Goal: Transaction & Acquisition: Purchase product/service

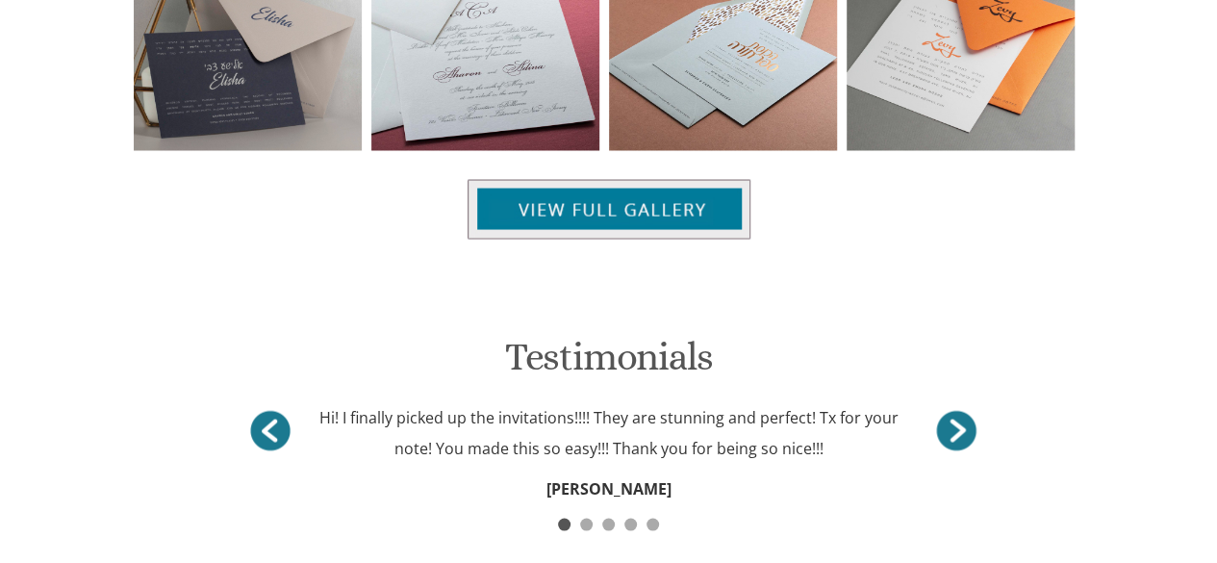
scroll to position [2150, 0]
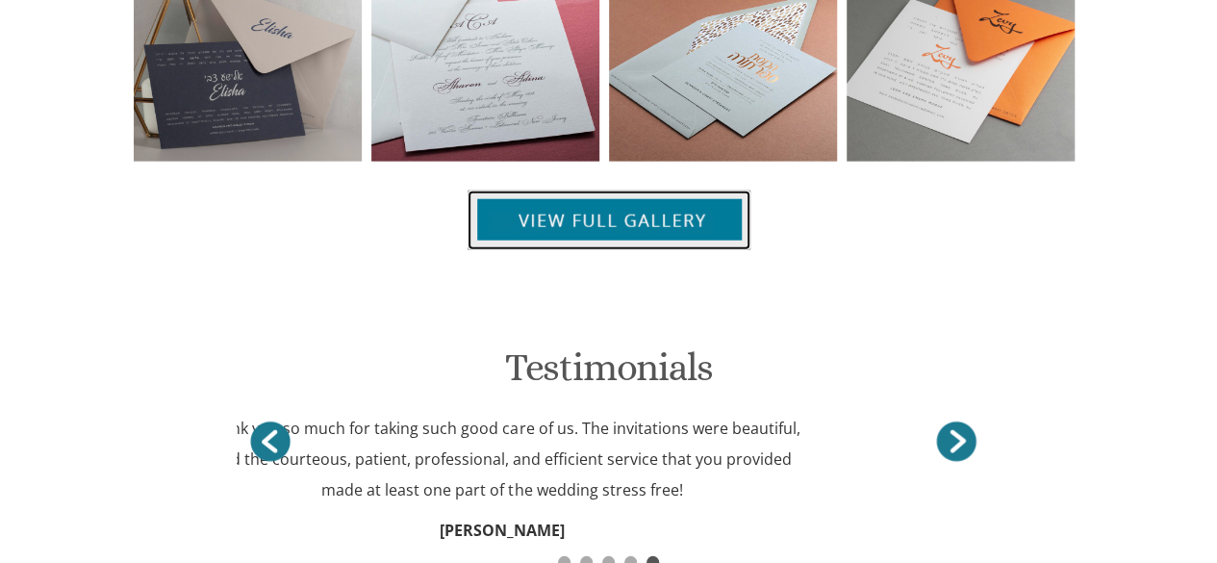
click at [574, 191] on img at bounding box center [609, 221] width 283 height 60
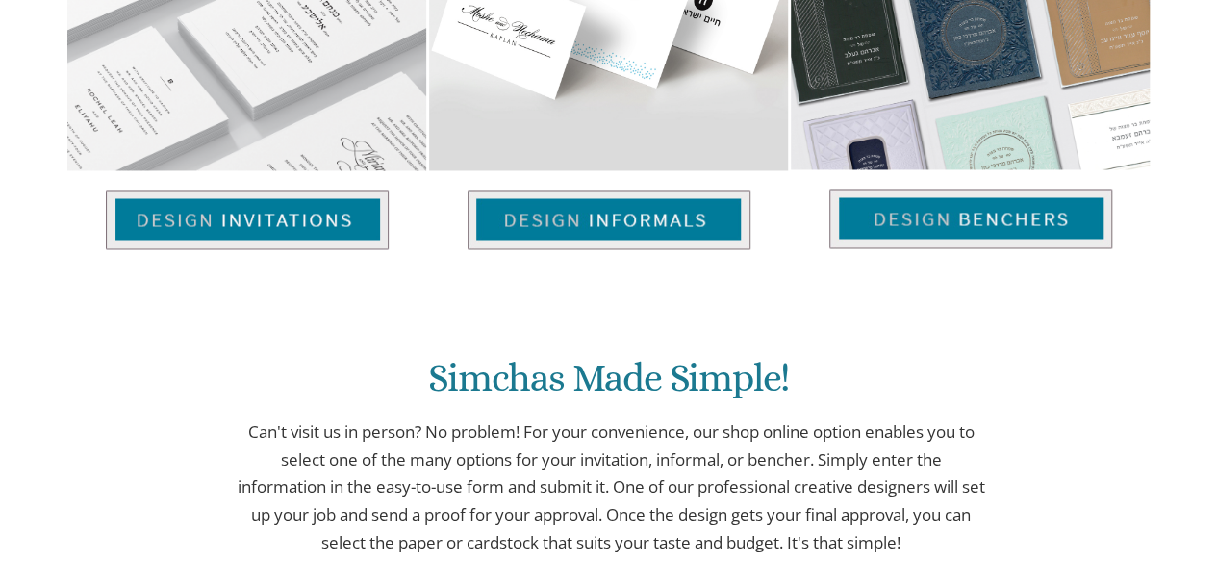
scroll to position [1476, 0]
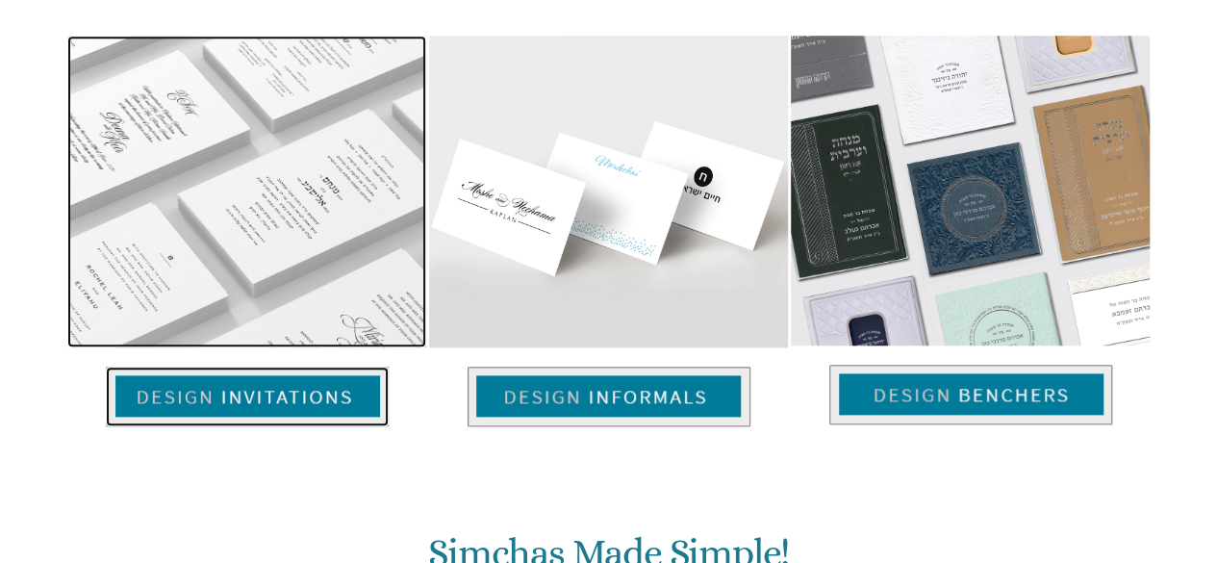
click at [294, 367] on img at bounding box center [247, 397] width 283 height 60
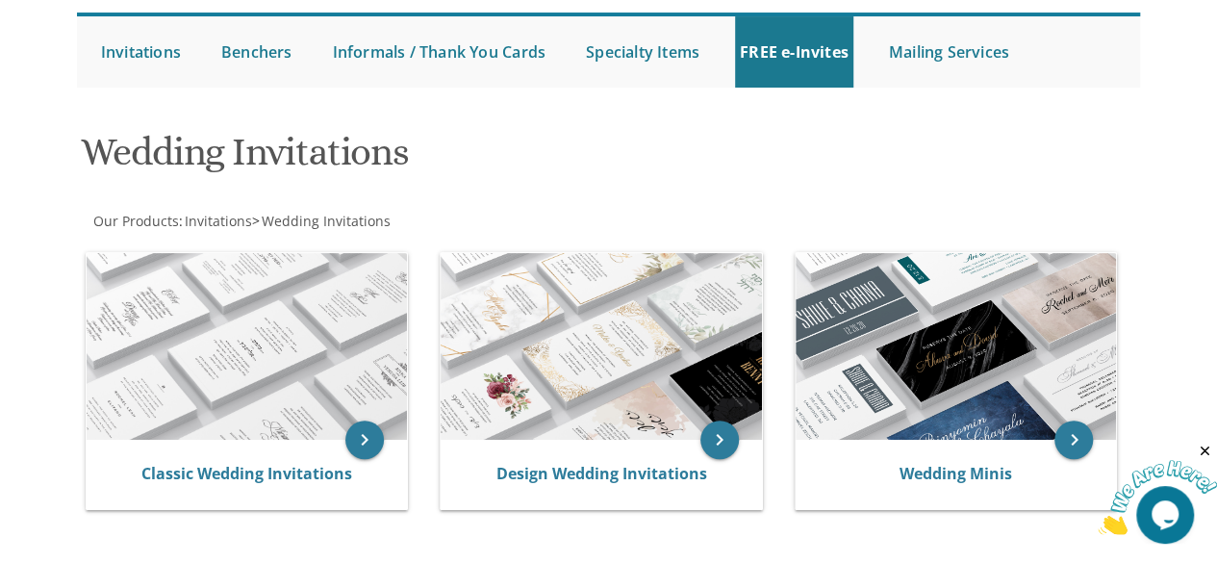
scroll to position [192, 0]
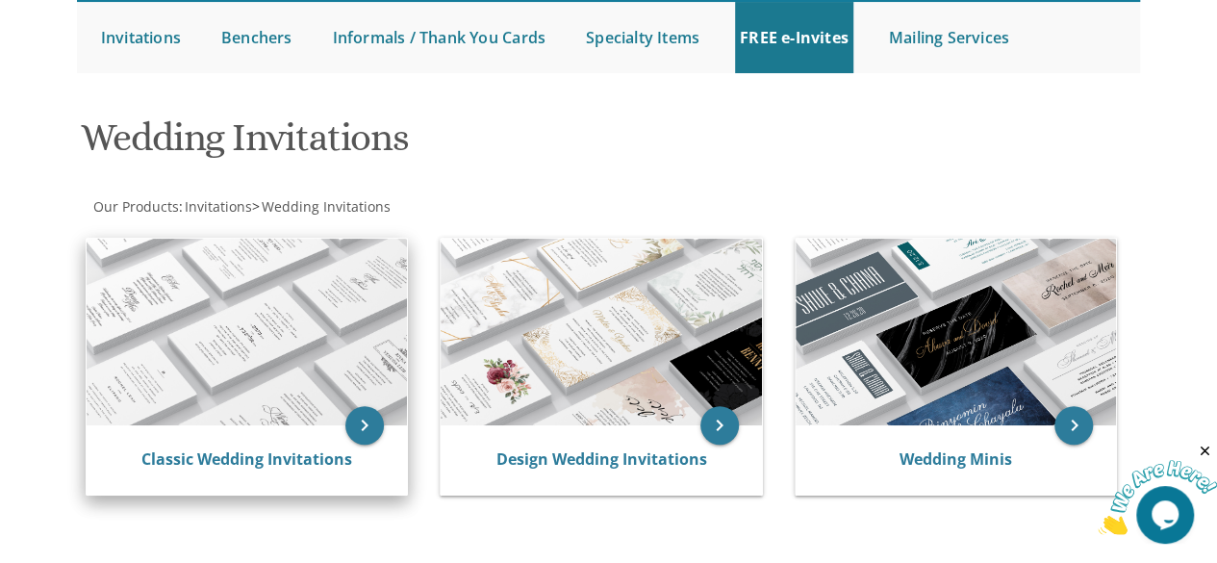
click at [225, 394] on img at bounding box center [247, 333] width 321 height 188
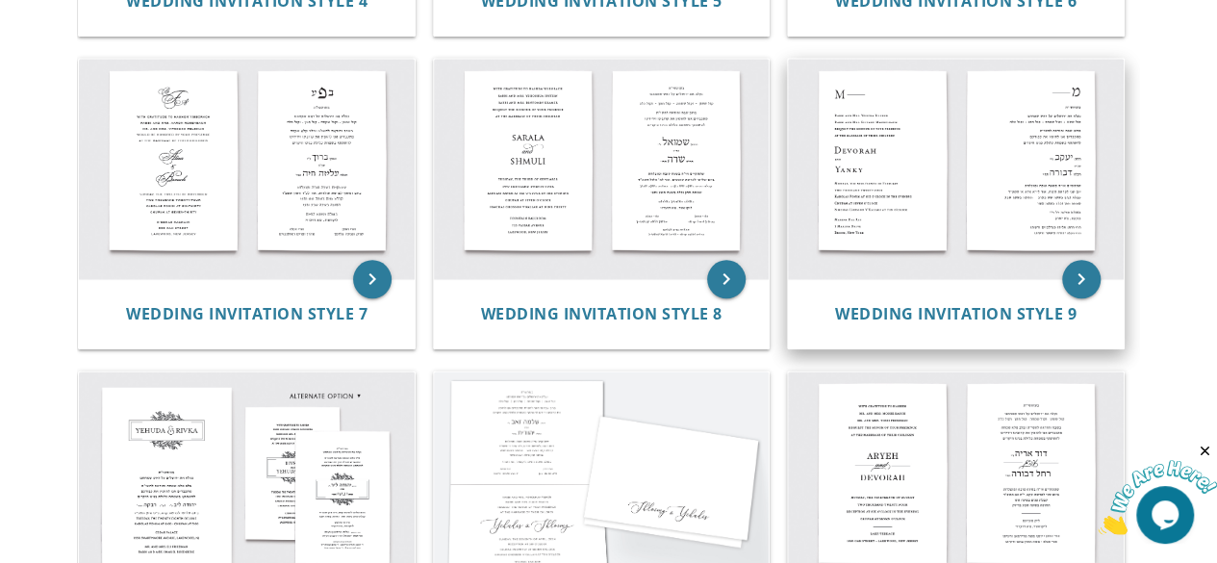
scroll to position [866, 0]
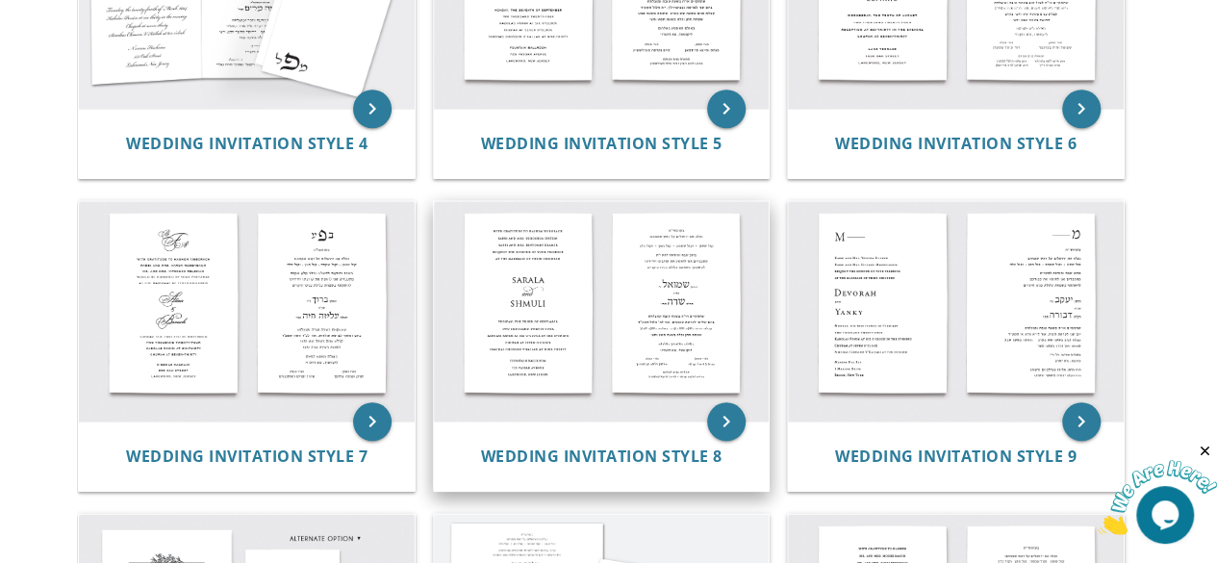
click at [515, 342] on img at bounding box center [602, 311] width 336 height 220
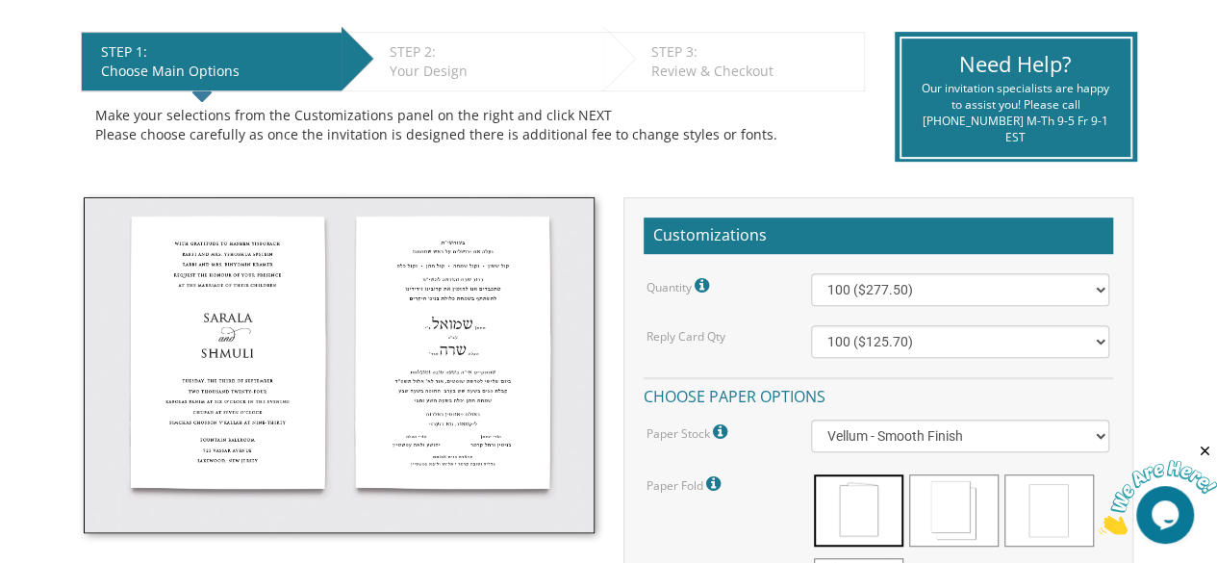
scroll to position [385, 0]
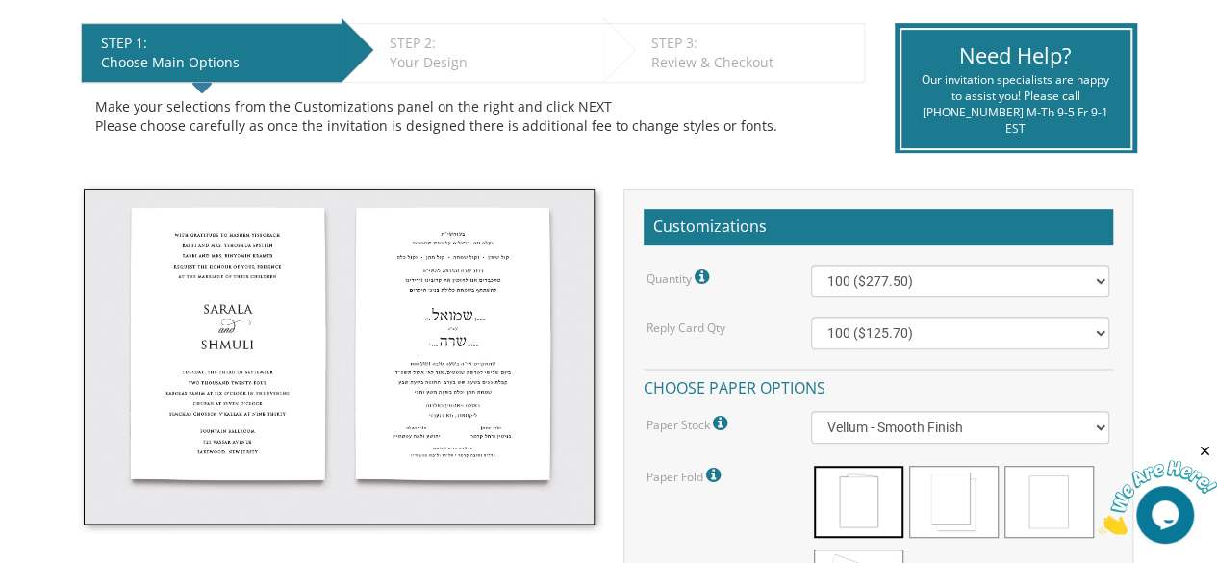
click at [460, 372] on img at bounding box center [339, 357] width 510 height 336
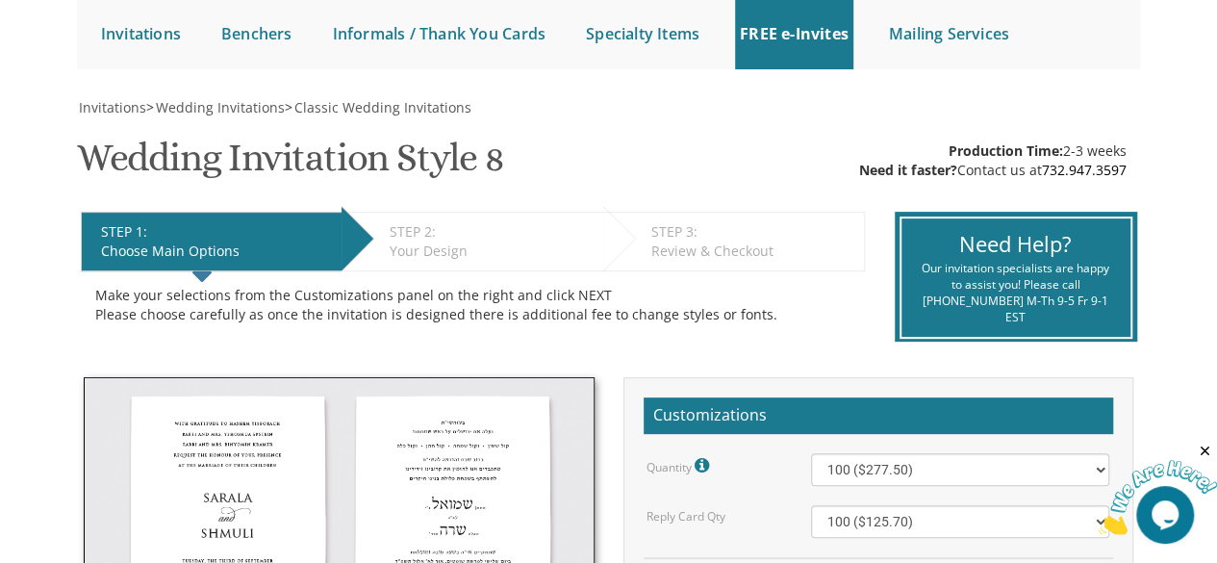
scroll to position [289, 0]
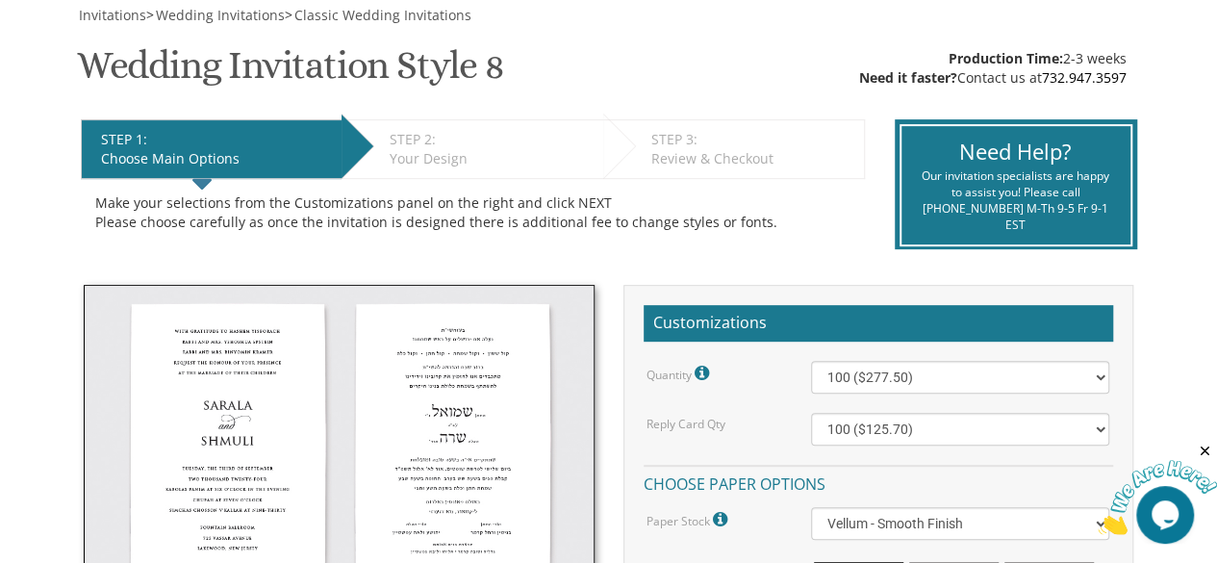
click at [398, 511] on img at bounding box center [339, 453] width 510 height 336
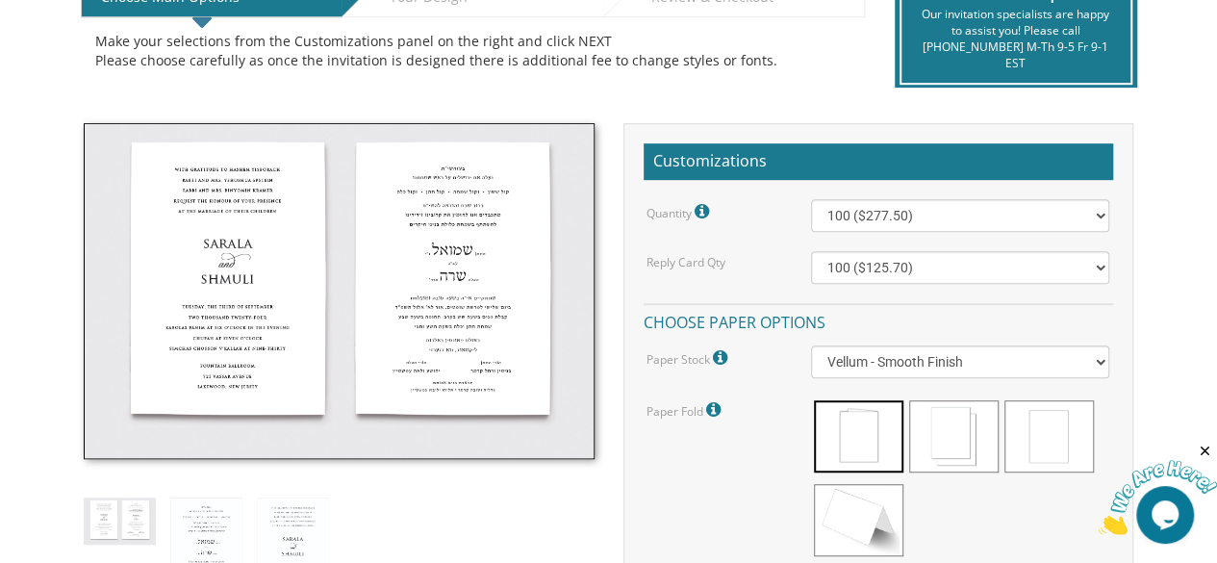
scroll to position [481, 0]
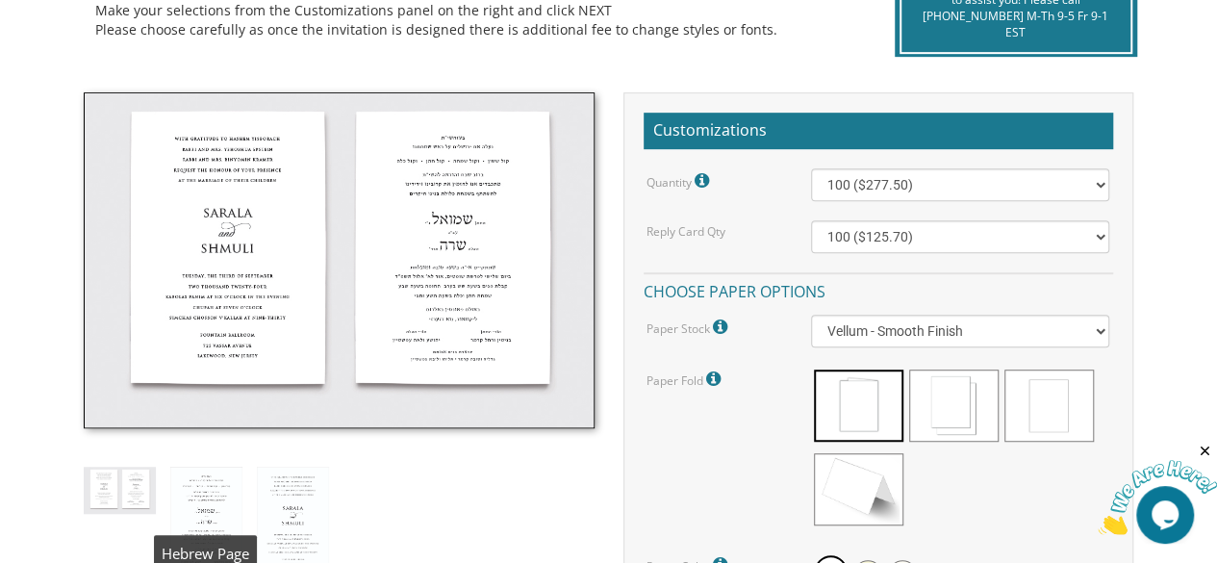
click at [212, 492] on img at bounding box center [206, 523] width 72 height 112
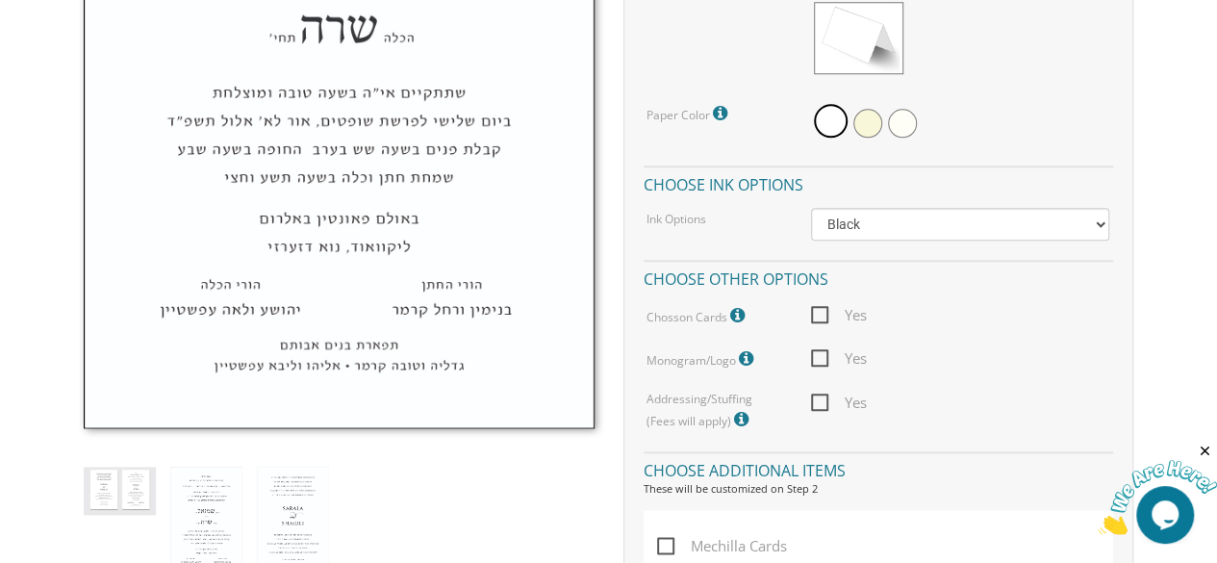
scroll to position [962, 0]
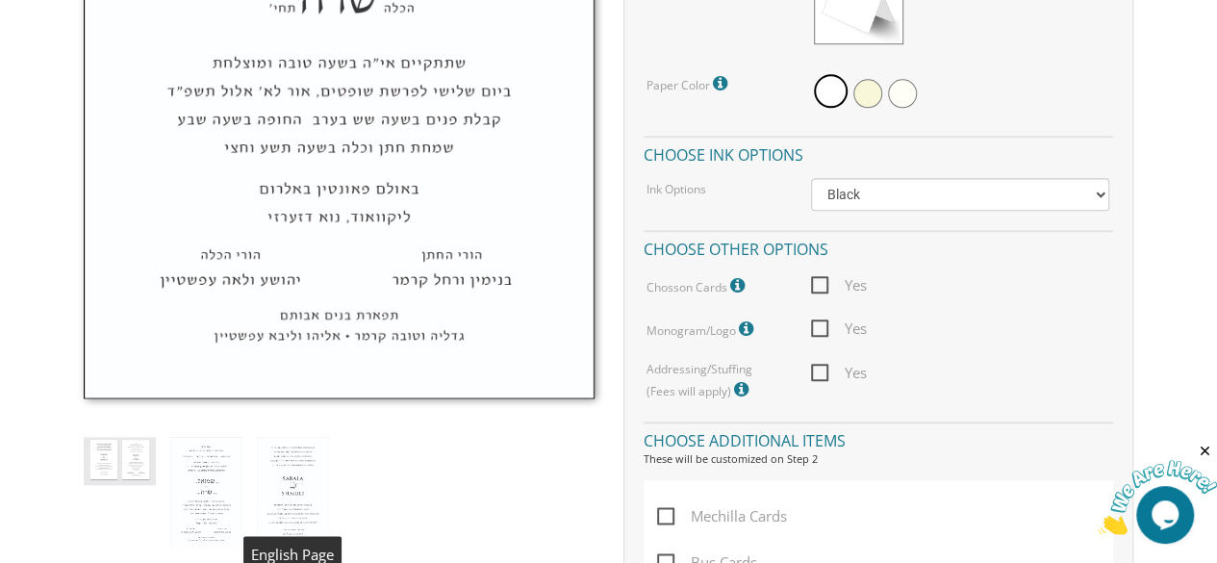
click at [293, 482] on img at bounding box center [293, 493] width 72 height 112
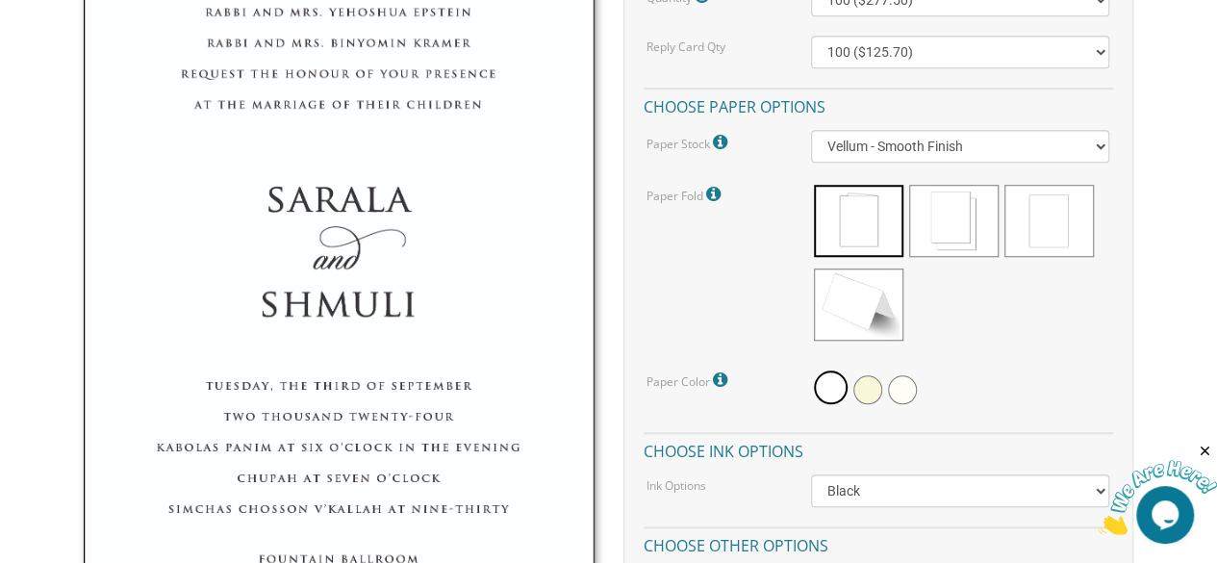
scroll to position [770, 0]
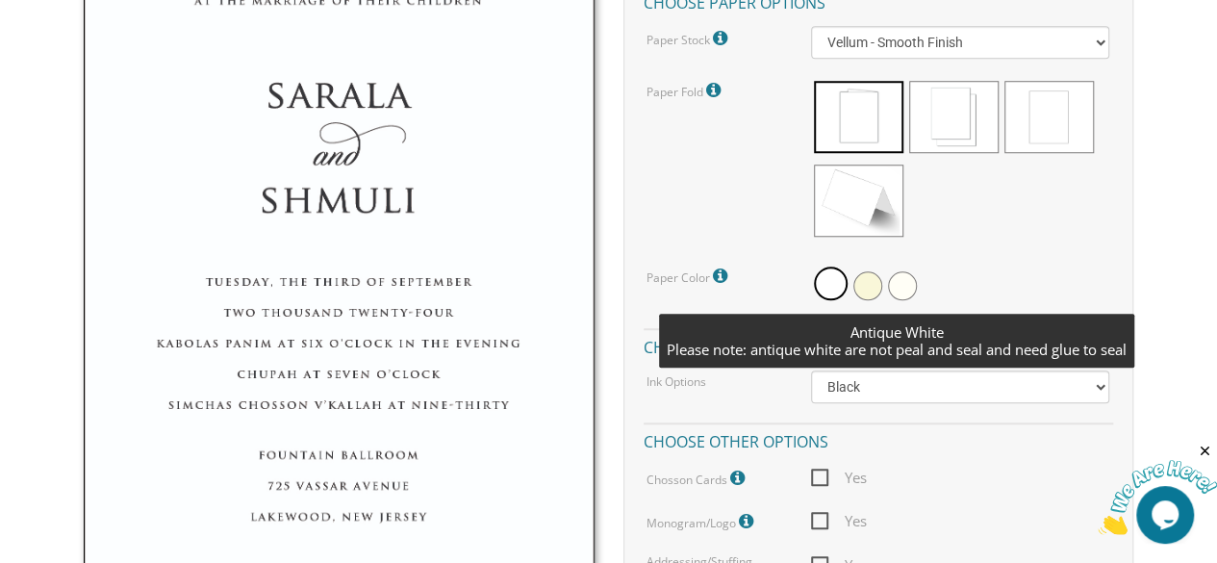
click at [897, 284] on span at bounding box center [902, 285] width 29 height 29
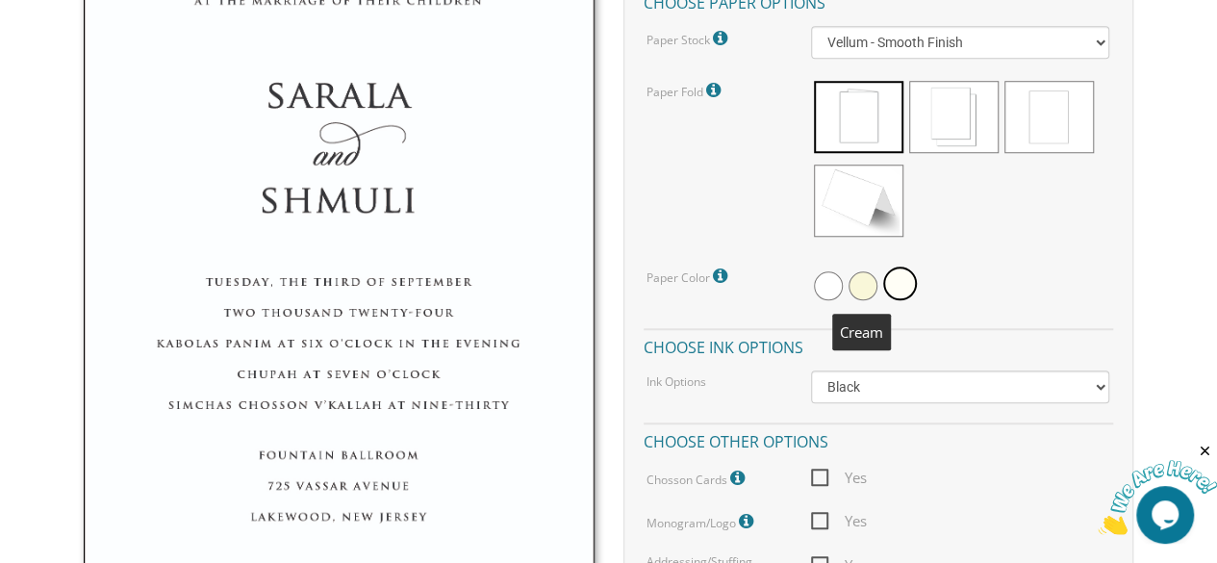
click at [865, 291] on span at bounding box center [863, 285] width 29 height 29
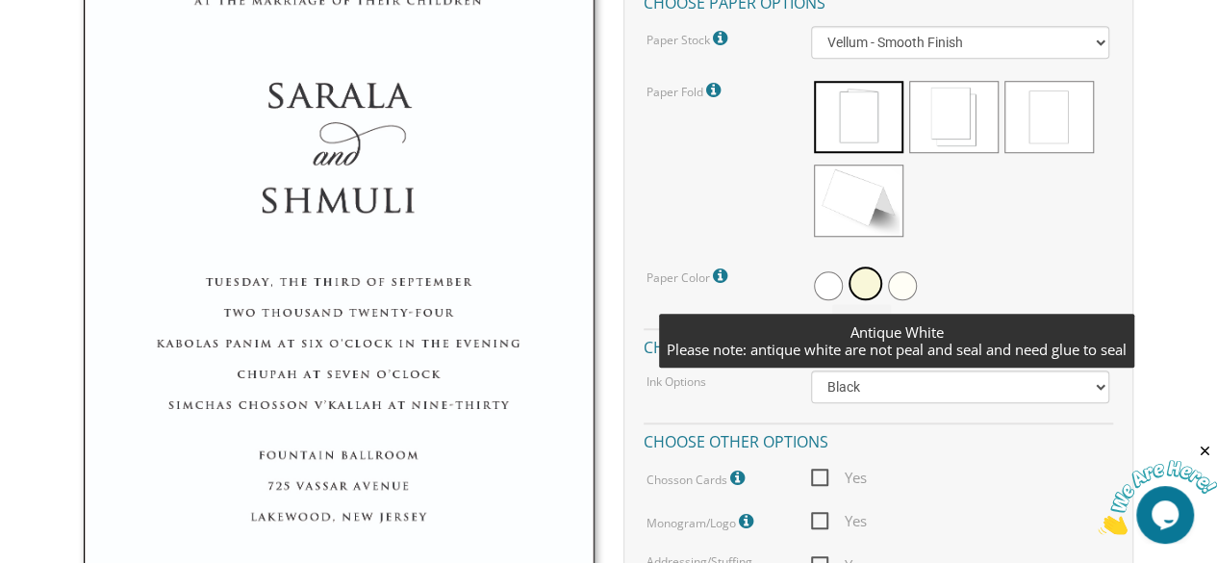
click at [896, 287] on span at bounding box center [902, 285] width 29 height 29
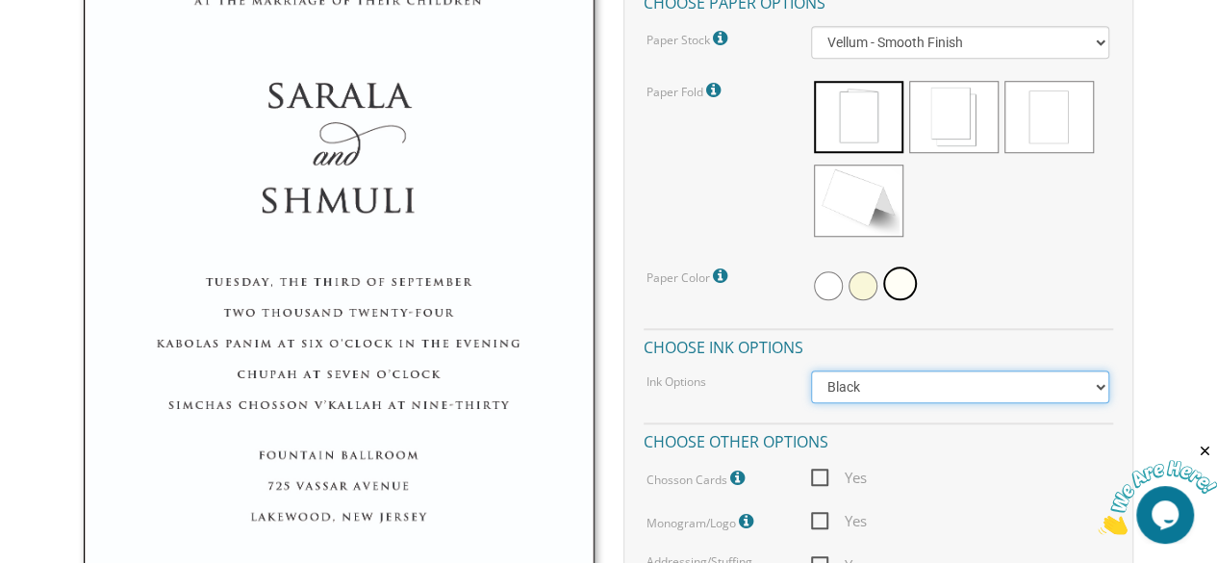
click at [1093, 378] on select "Black Colored Ink ($65.00) Black + One Color ($211.00) Two Colors ($265.00)" at bounding box center [960, 386] width 299 height 33
select select "Standard"
click at [811, 370] on select "Black Colored Ink ($65.00) Black + One Color ($211.00) Two Colors ($265.00)" at bounding box center [960, 386] width 299 height 33
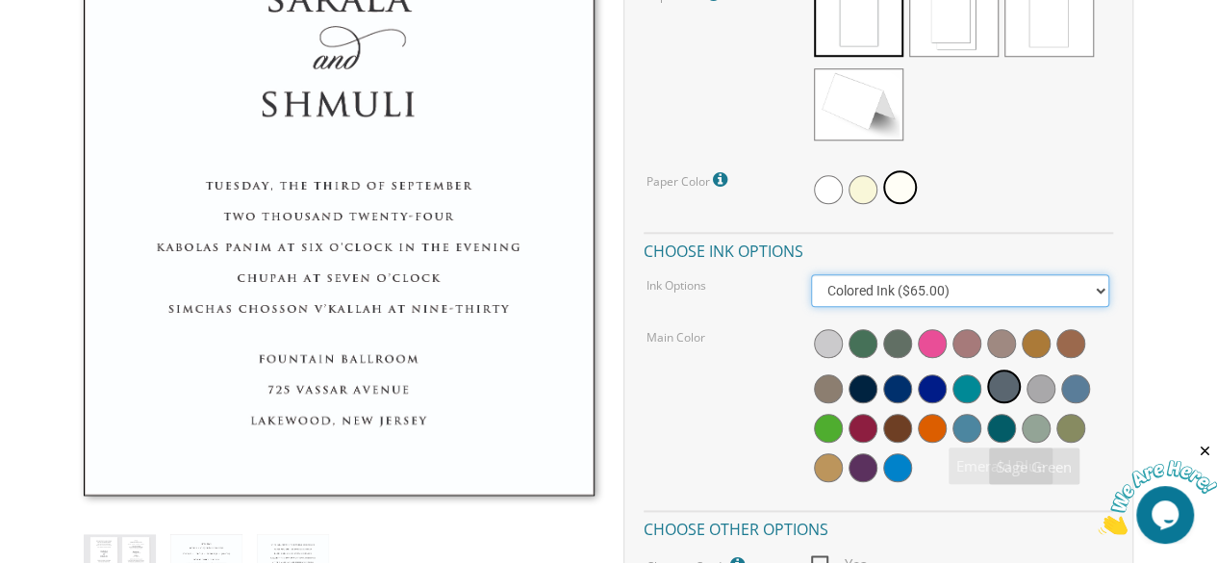
scroll to position [962, 0]
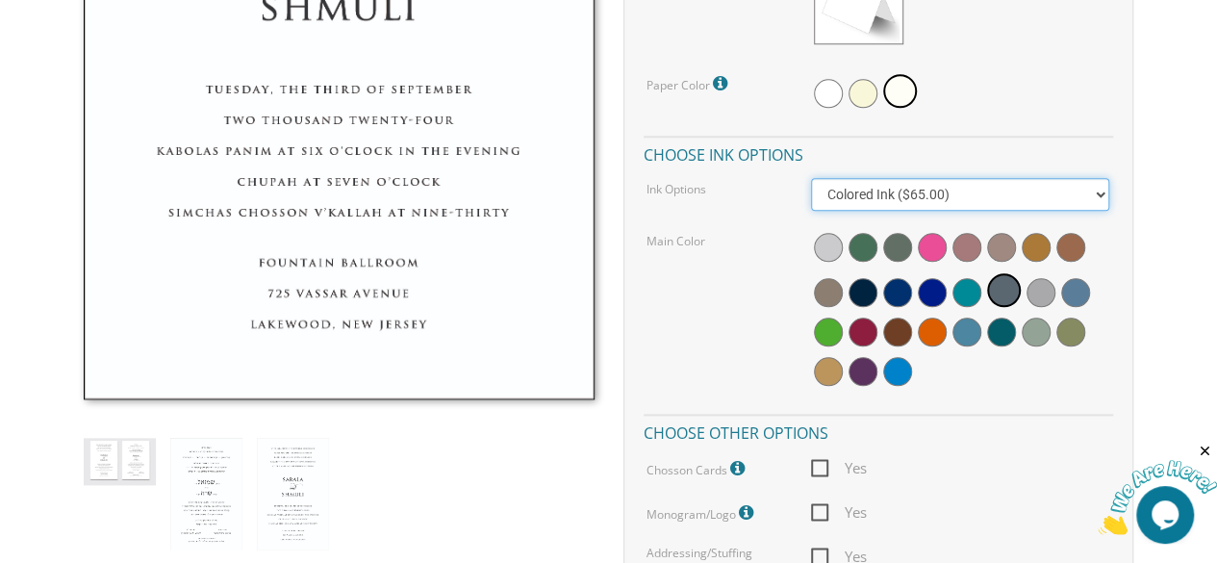
click at [1093, 194] on select "Black Colored Ink ($65.00) Black + One Color ($211.00) Two Colors ($265.00)" at bounding box center [960, 194] width 299 height 33
click at [811, 178] on select "Black Colored Ink ($65.00) Black + One Color ($211.00) Two Colors ($265.00)" at bounding box center [960, 194] width 299 height 33
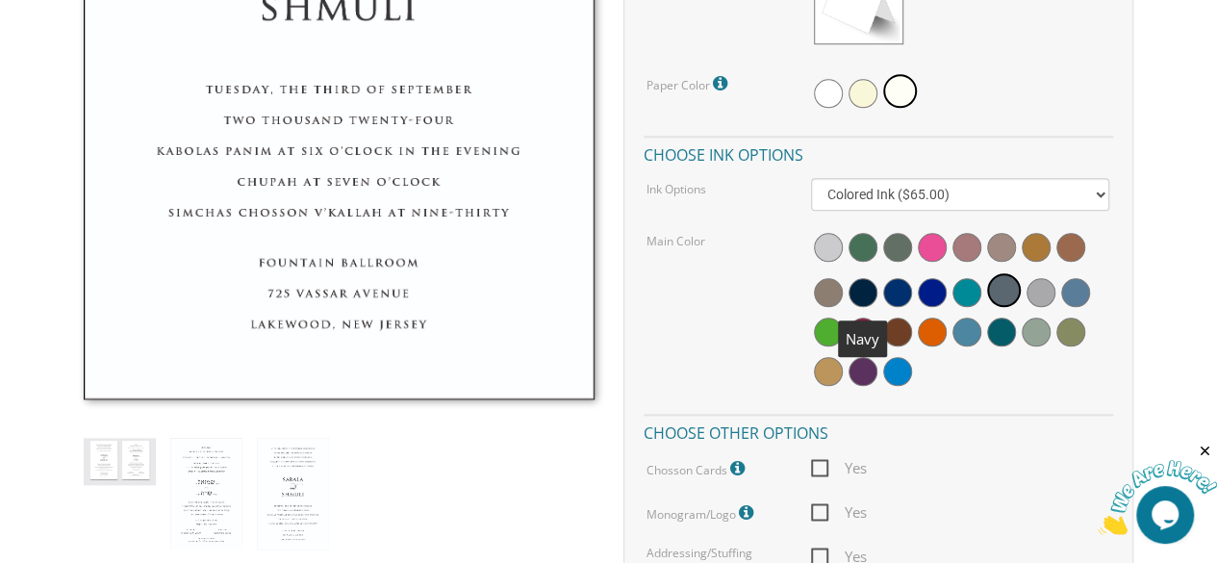
click at [869, 293] on span at bounding box center [863, 292] width 29 height 29
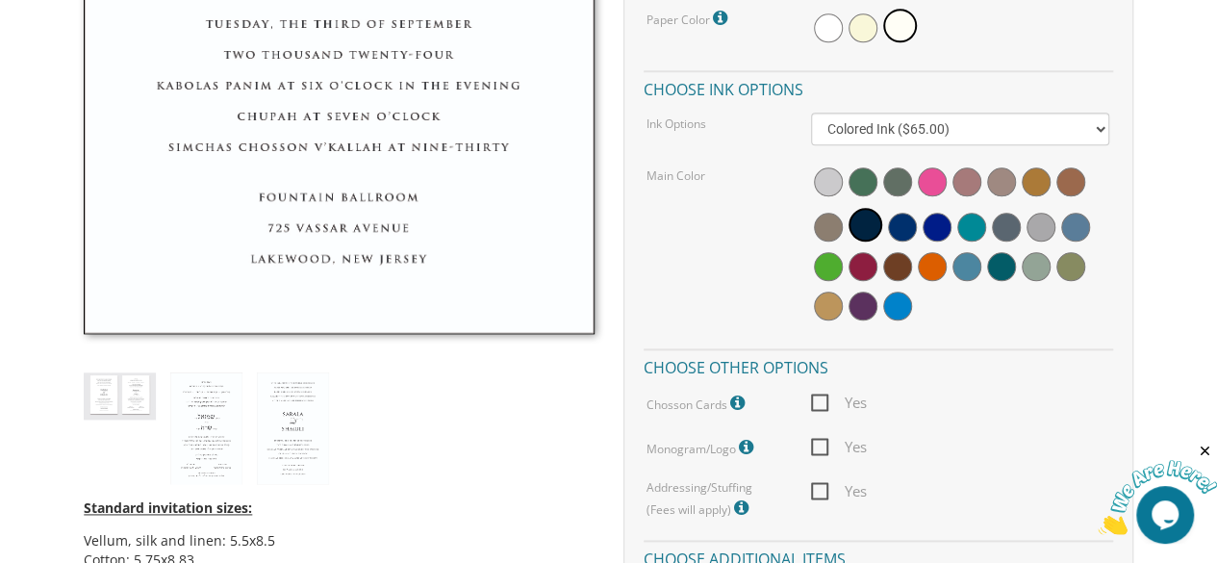
scroll to position [1059, 0]
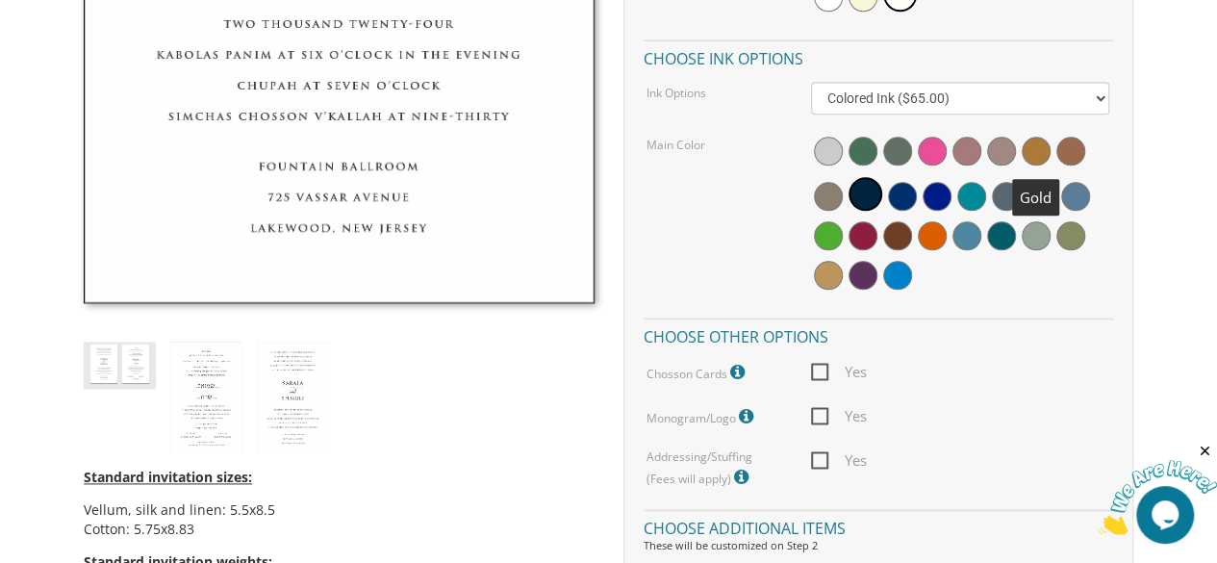
click at [1034, 149] on span at bounding box center [1036, 151] width 29 height 29
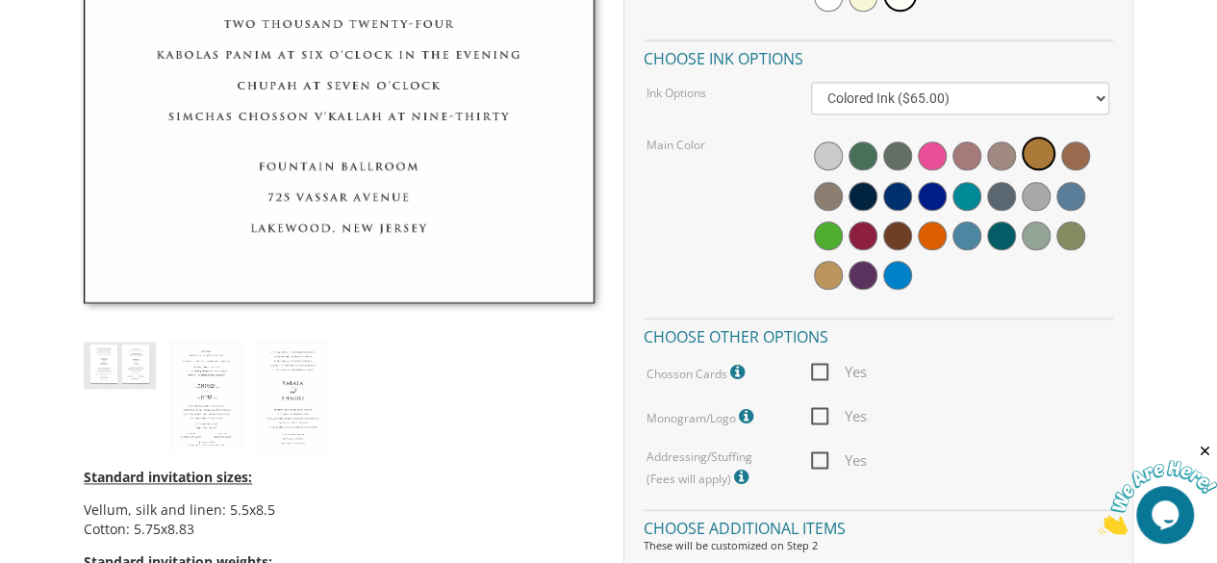
click at [737, 373] on icon at bounding box center [739, 372] width 19 height 17
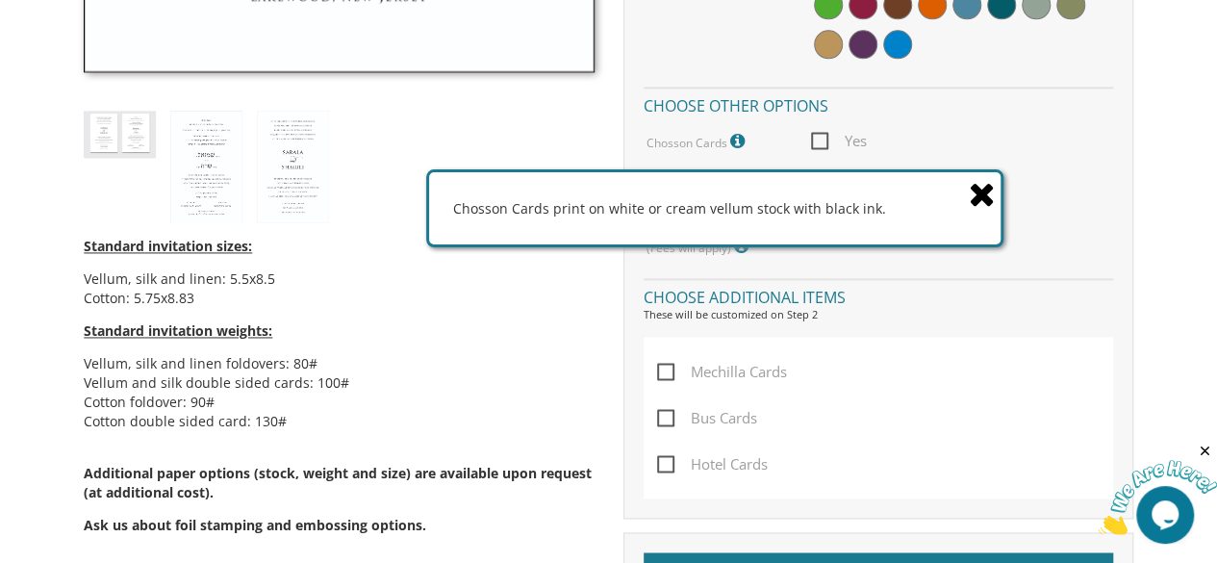
scroll to position [1251, 0]
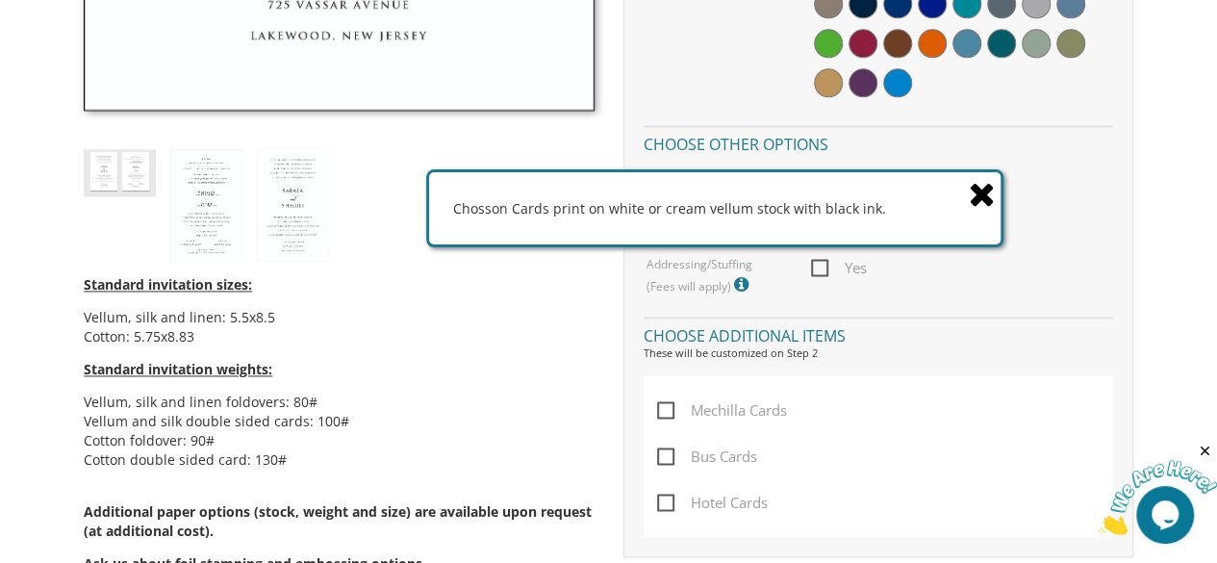
click at [984, 193] on icon at bounding box center [982, 194] width 27 height 34
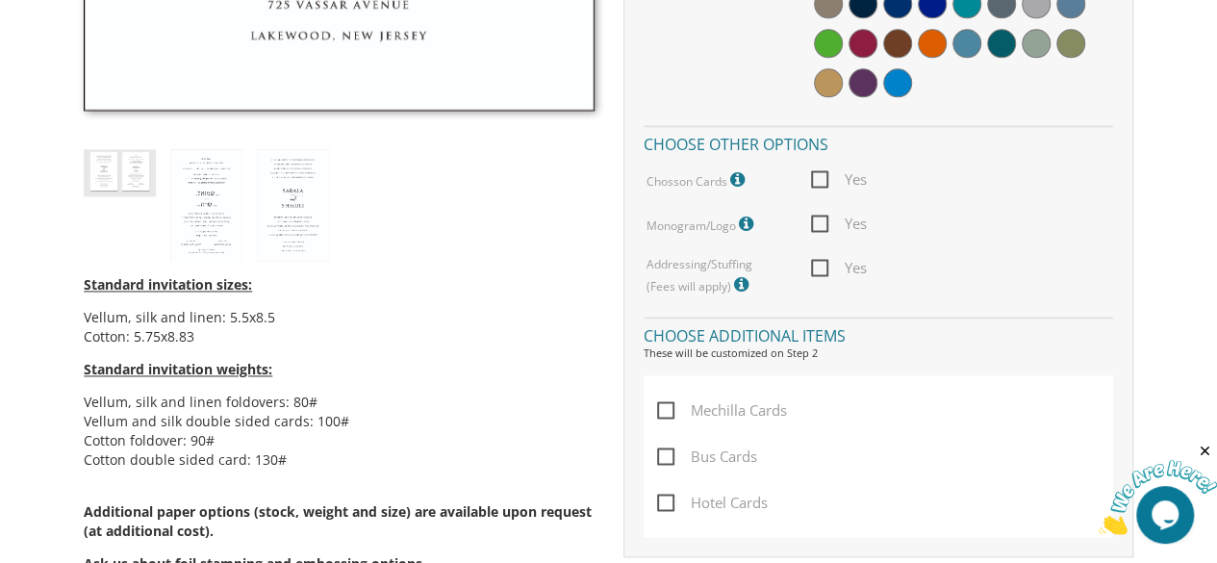
click at [750, 228] on icon at bounding box center [748, 224] width 19 height 17
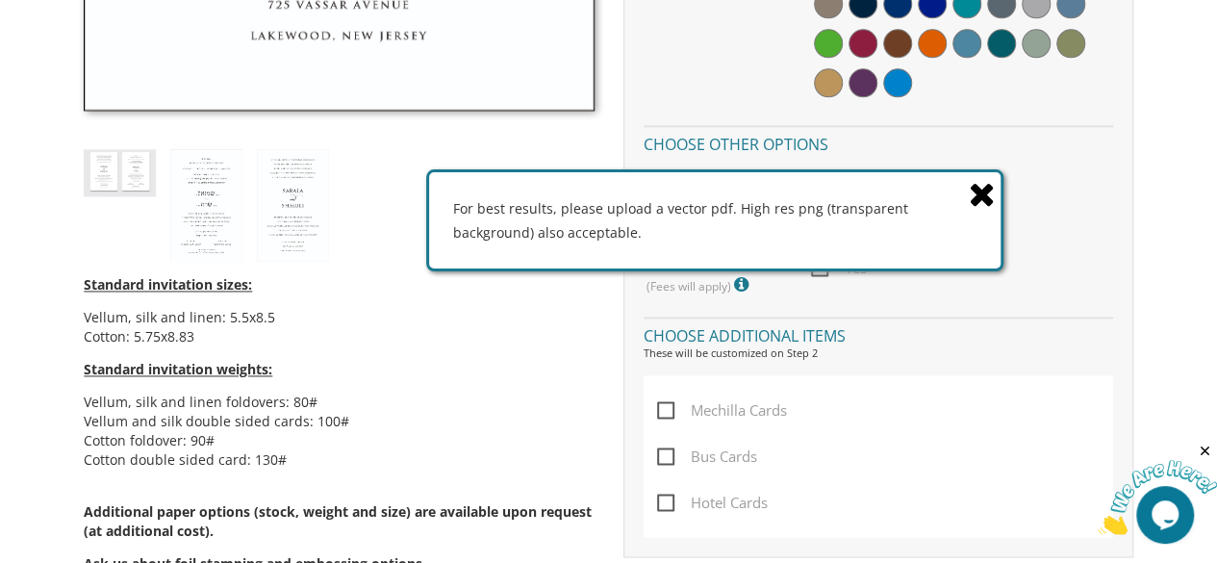
click at [986, 193] on icon at bounding box center [982, 194] width 27 height 34
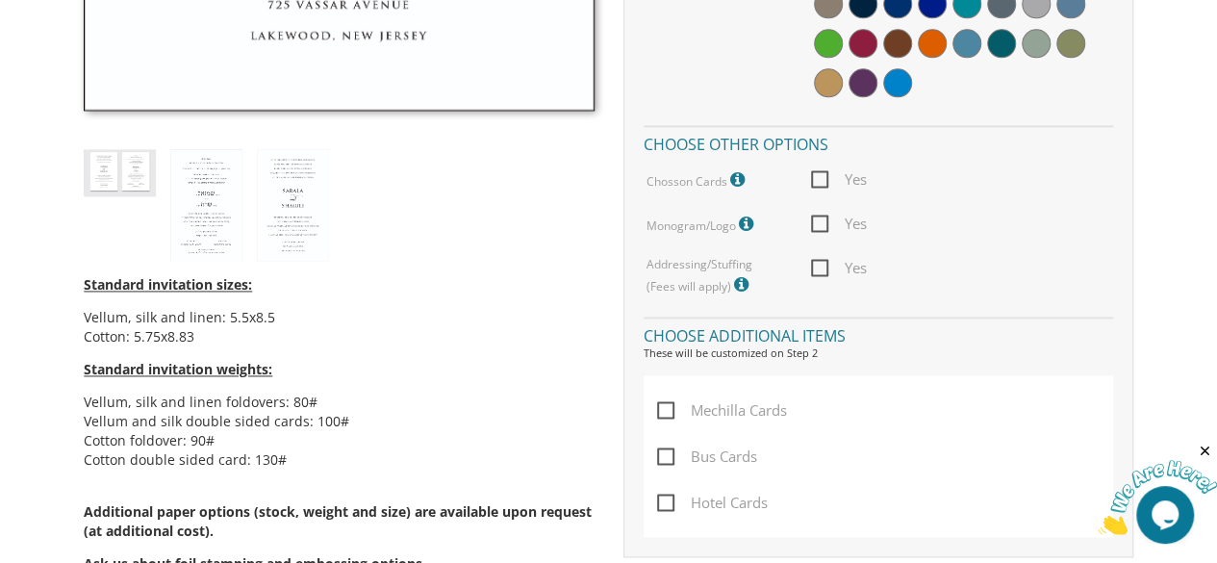
click at [744, 284] on icon at bounding box center [743, 284] width 19 height 17
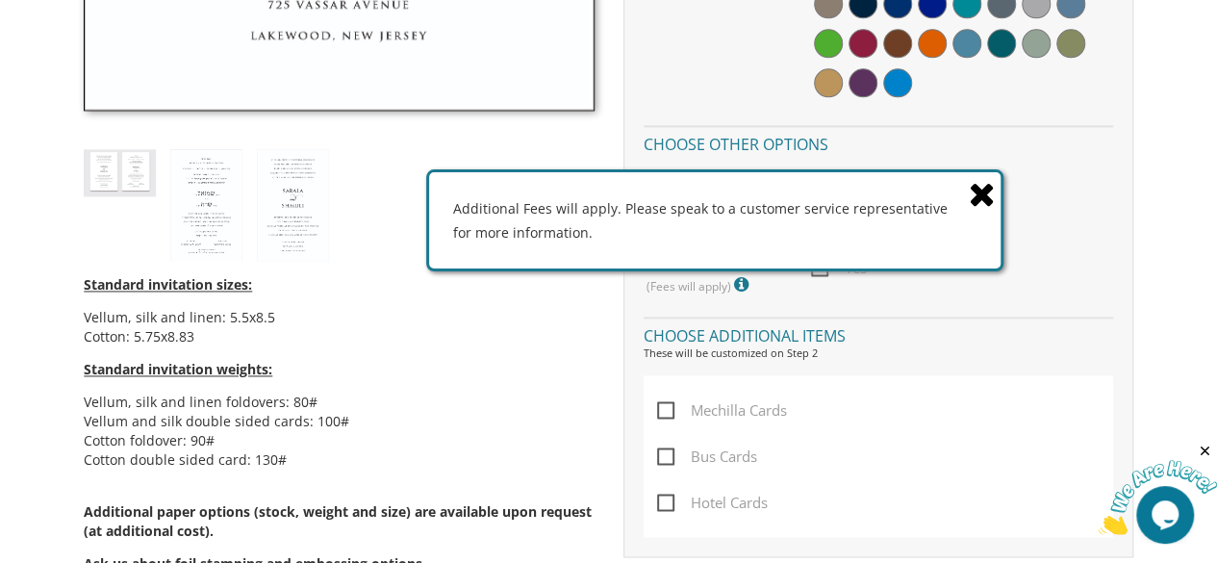
click at [984, 190] on icon at bounding box center [982, 194] width 27 height 34
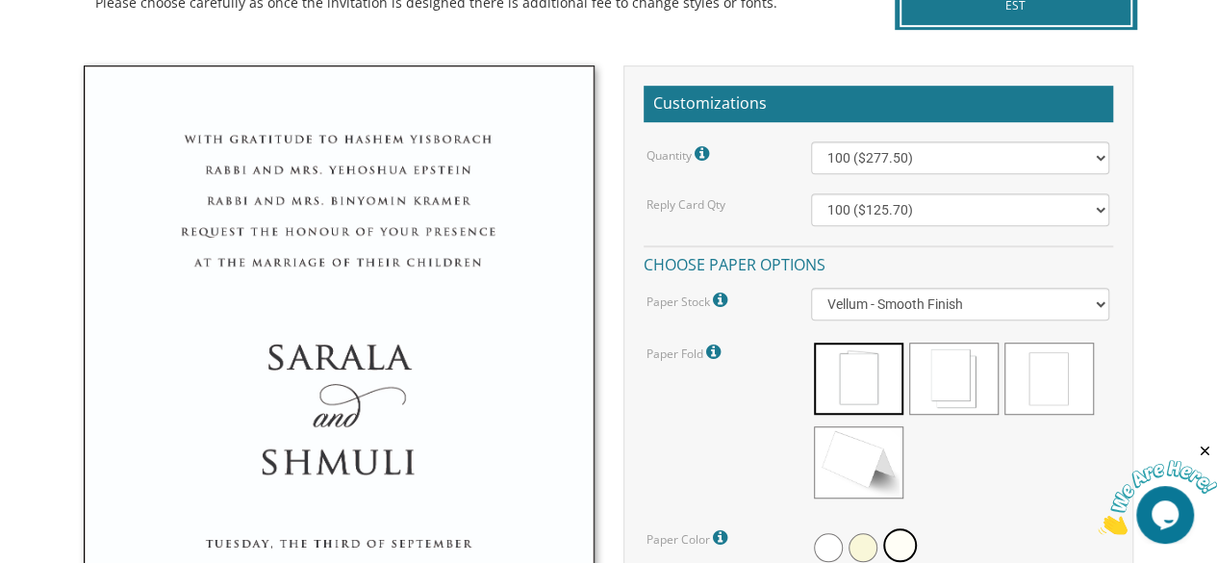
scroll to position [481, 0]
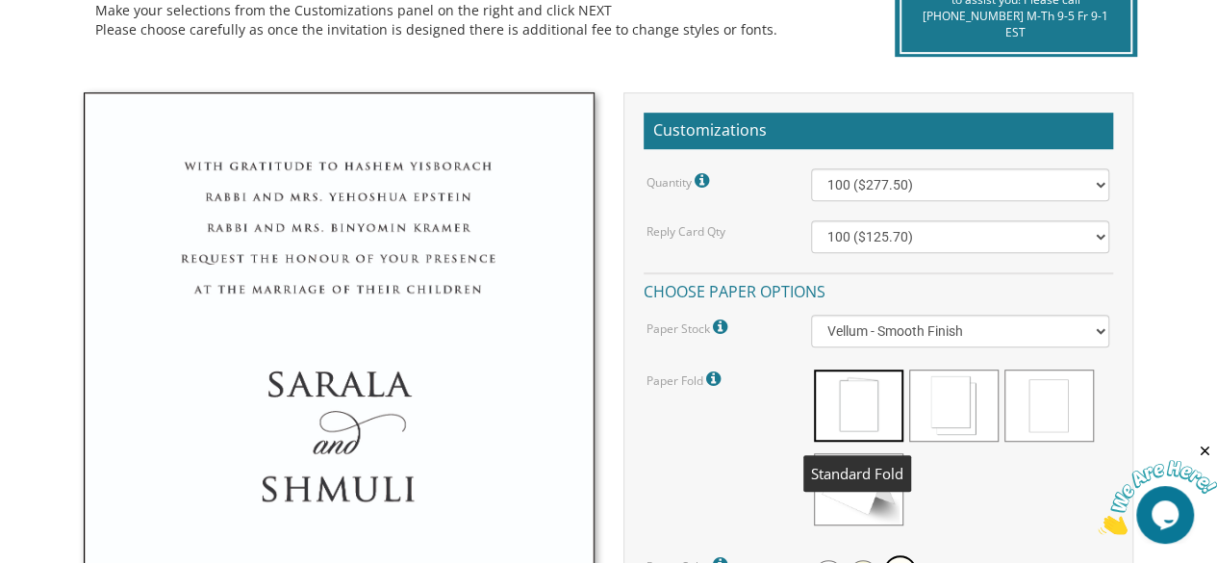
click at [861, 415] on span at bounding box center [858, 406] width 89 height 72
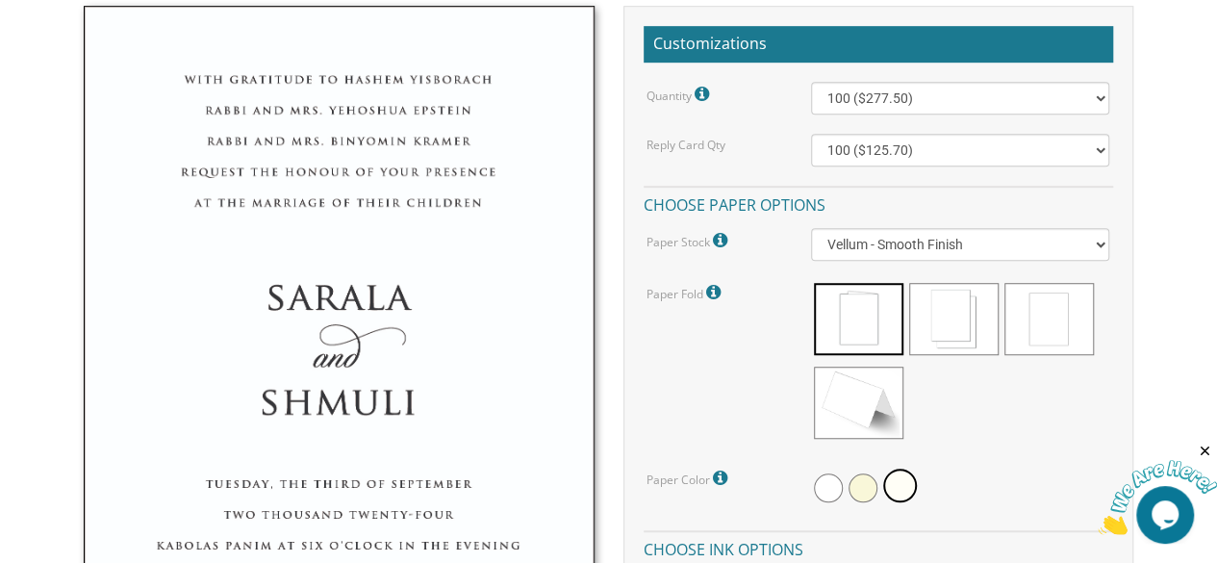
scroll to position [674, 0]
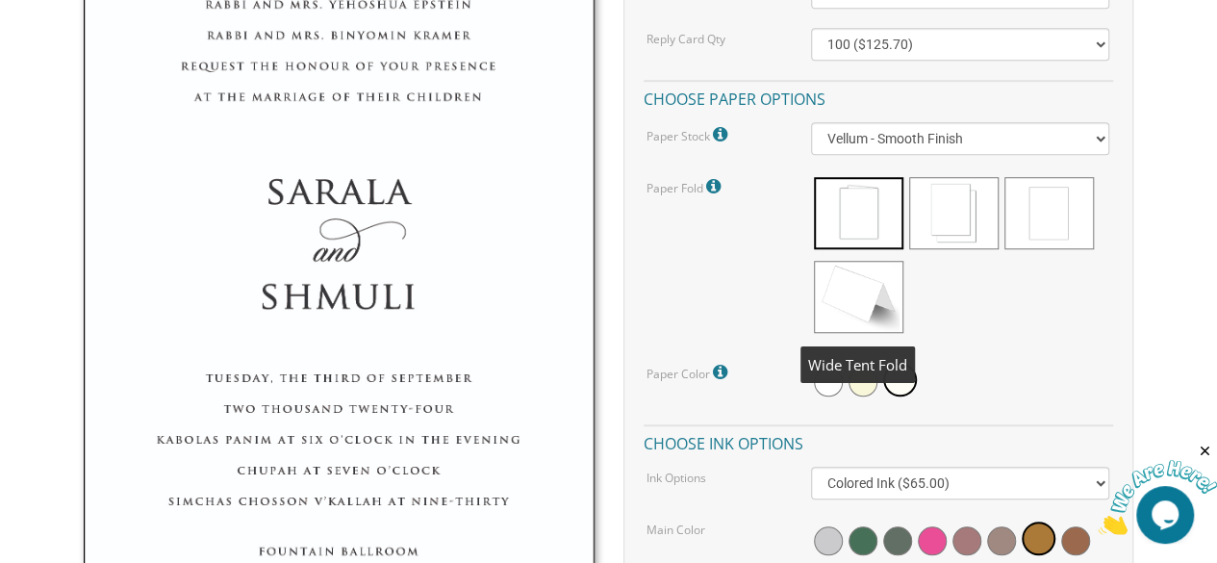
click at [832, 299] on span at bounding box center [858, 297] width 89 height 72
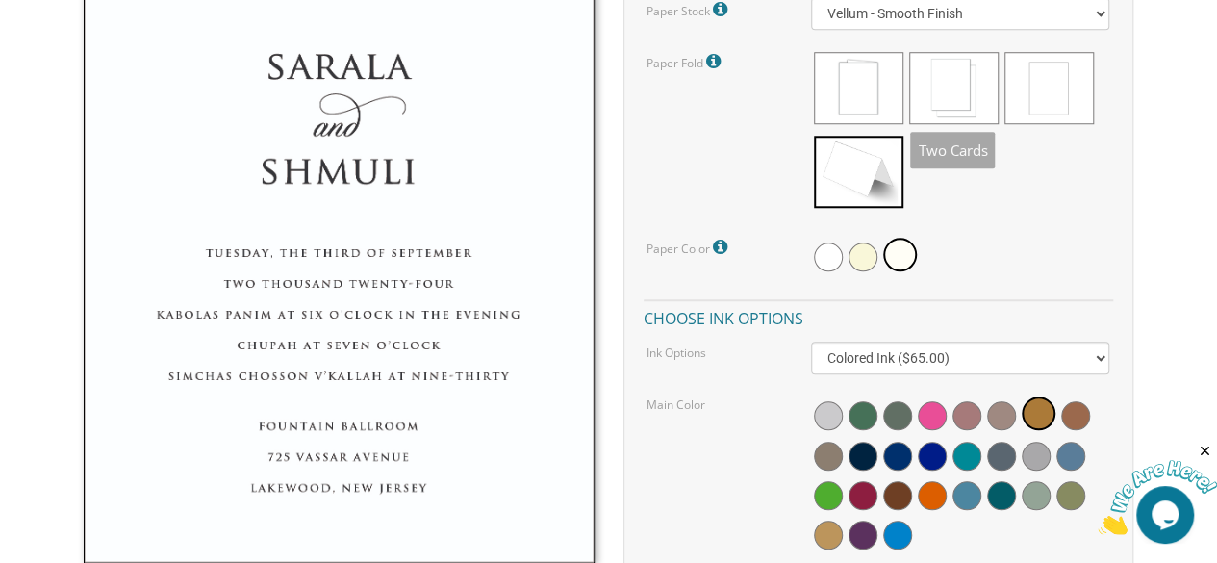
scroll to position [770, 0]
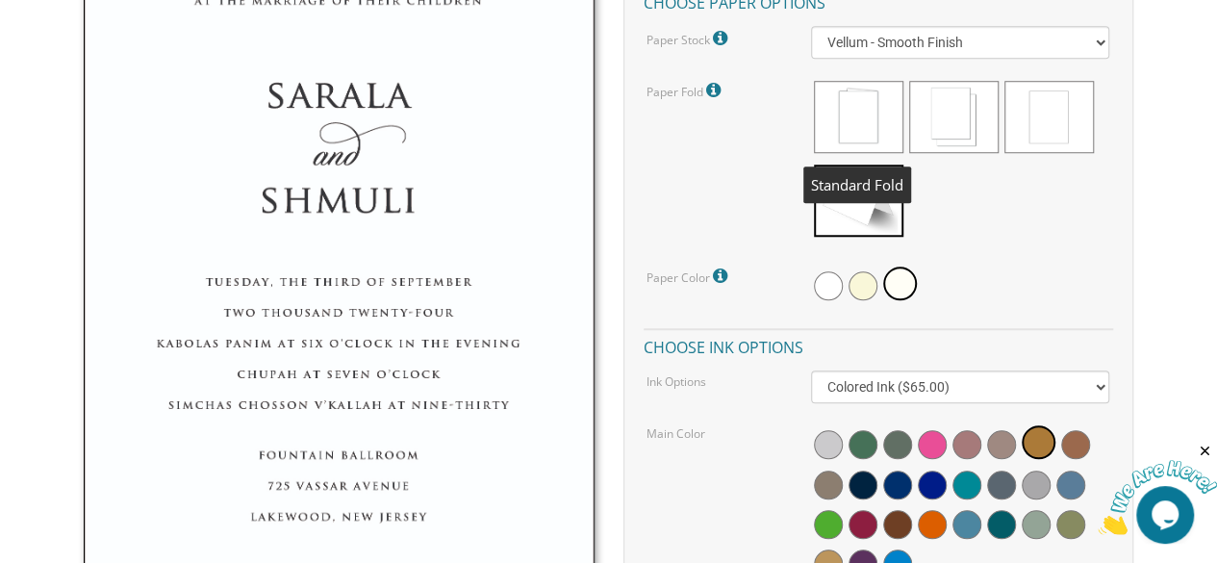
click at [860, 91] on span at bounding box center [858, 117] width 89 height 72
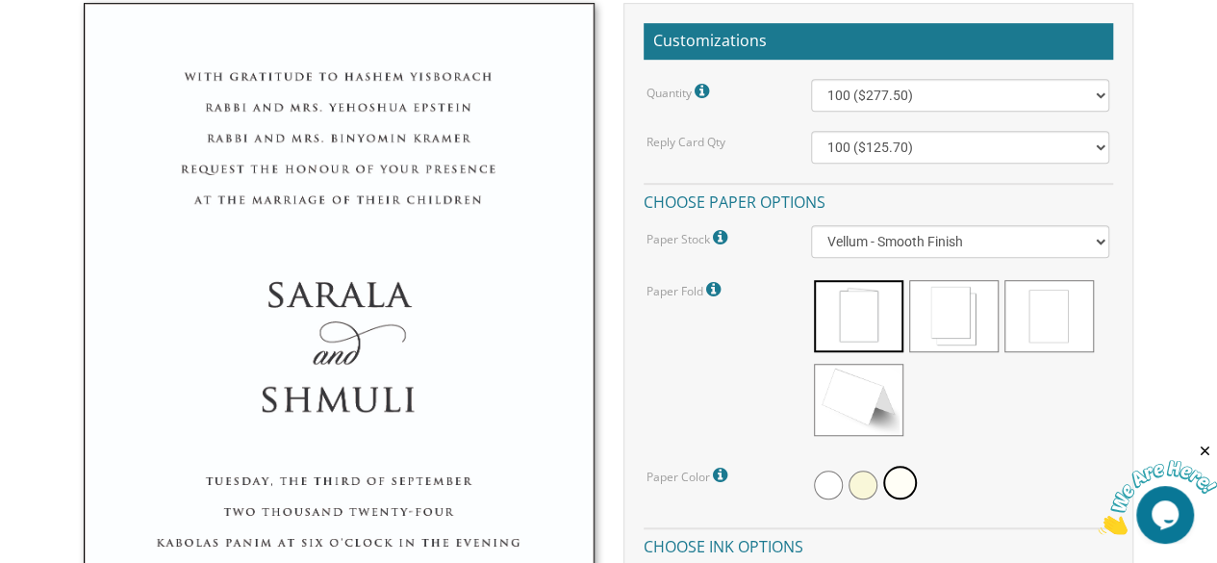
scroll to position [577, 0]
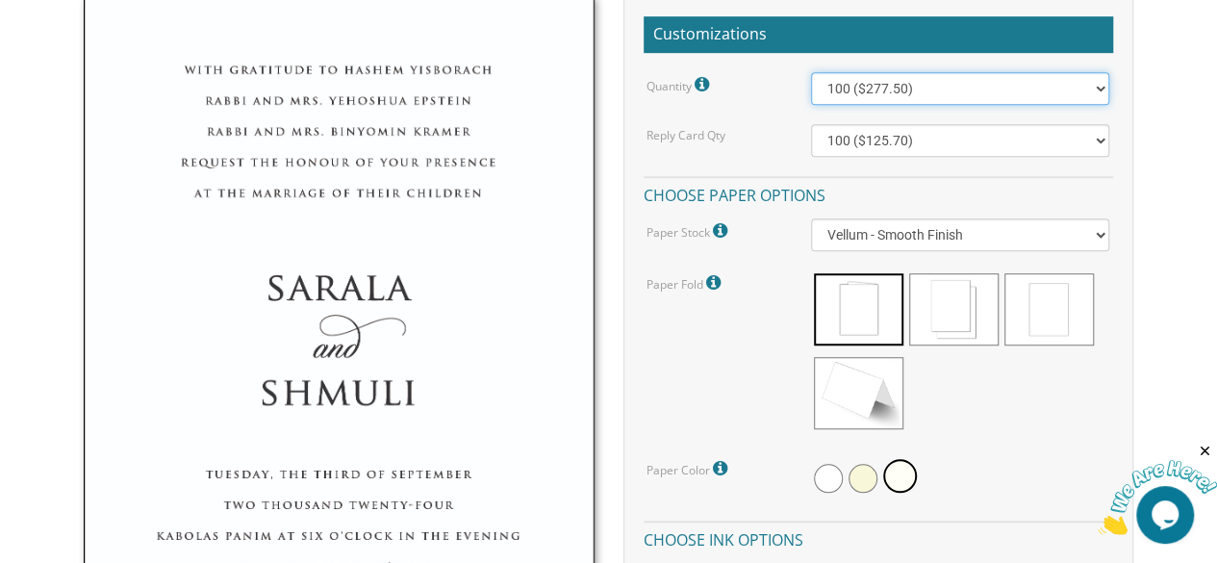
click at [1098, 88] on select "100 ($277.50) 200 ($330.45) 300 ($380.65) 400 ($432.70) 500 ($482.10) 600 ($534…" at bounding box center [960, 88] width 299 height 33
select select "600"
click at [811, 72] on select "100 ($277.50) 200 ($330.45) 300 ($380.65) 400 ($432.70) 500 ($482.10) 600 ($534…" at bounding box center [960, 88] width 299 height 33
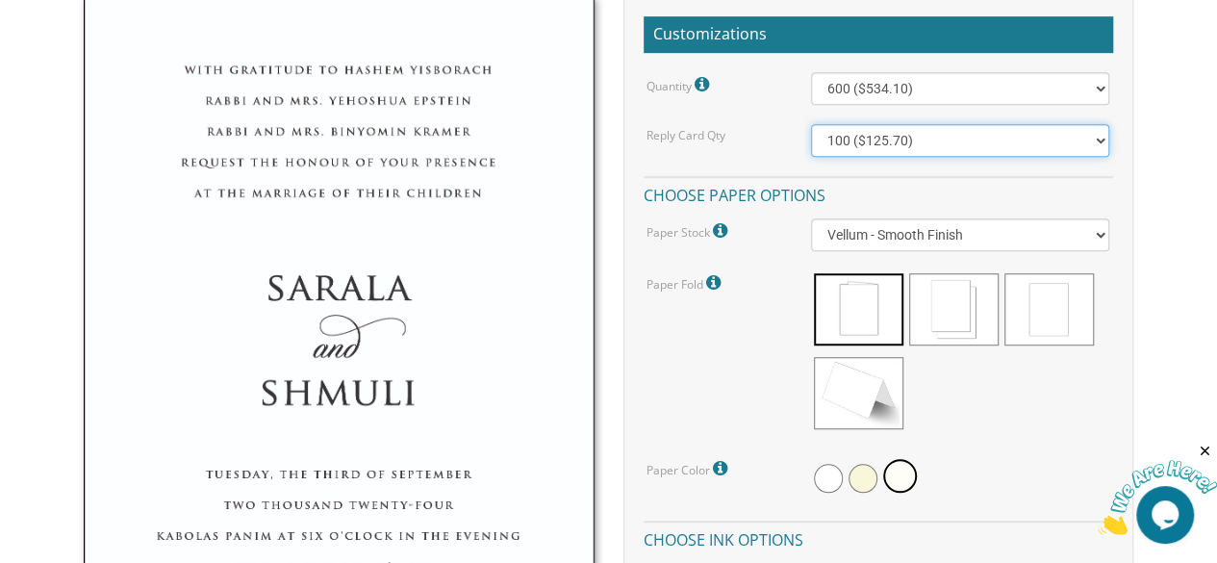
click at [1095, 138] on select "100 ($125.70) 200 ($150.60) 300 ($177.95) 400 ($270.70) 500 ($225.30) 600 ($249…" at bounding box center [960, 140] width 299 height 33
click at [1099, 140] on select "100 ($125.70) 200 ($150.60) 300 ($177.95) 400 ($270.70) 500 ($225.30) 600 ($249…" at bounding box center [960, 140] width 299 height 33
select select "1000"
click at [811, 124] on select "100 ($125.70) 200 ($150.60) 300 ($177.95) 400 ($270.70) 500 ($225.30) 600 ($249…" at bounding box center [960, 140] width 299 height 33
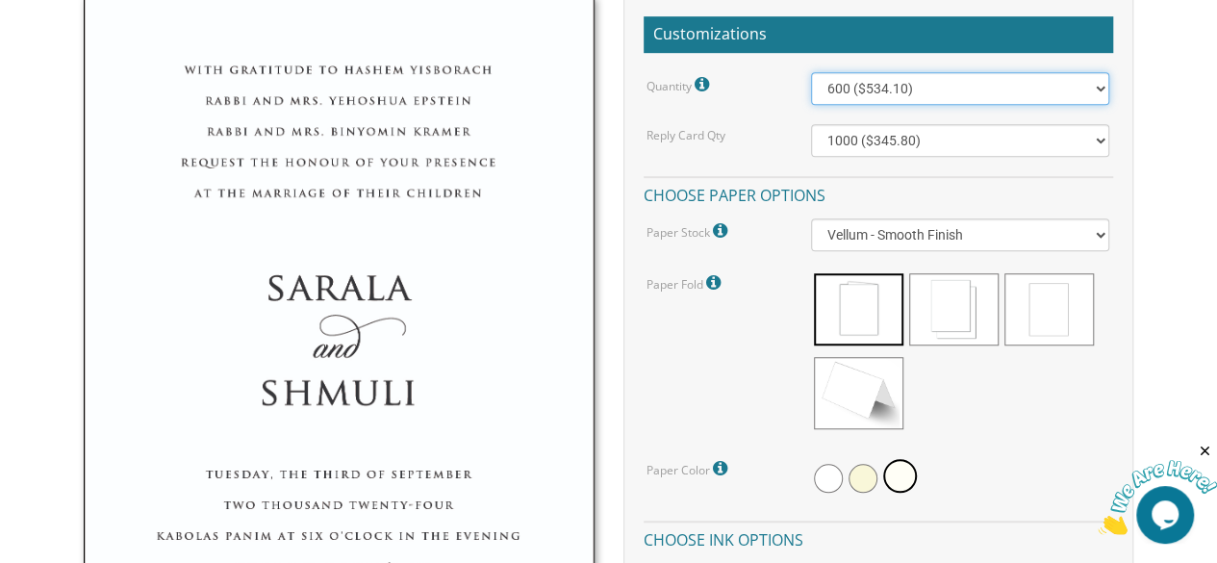
click at [1054, 91] on select "100 ($277.50) 200 ($330.45) 300 ($380.65) 400 ($432.70) 500 ($482.10) 600 ($534…" at bounding box center [960, 88] width 299 height 33
select select "1000"
click at [811, 72] on select "100 ($277.50) 200 ($330.45) 300 ($380.65) 400 ($432.70) 500 ($482.10) 600 ($534…" at bounding box center [960, 88] width 299 height 33
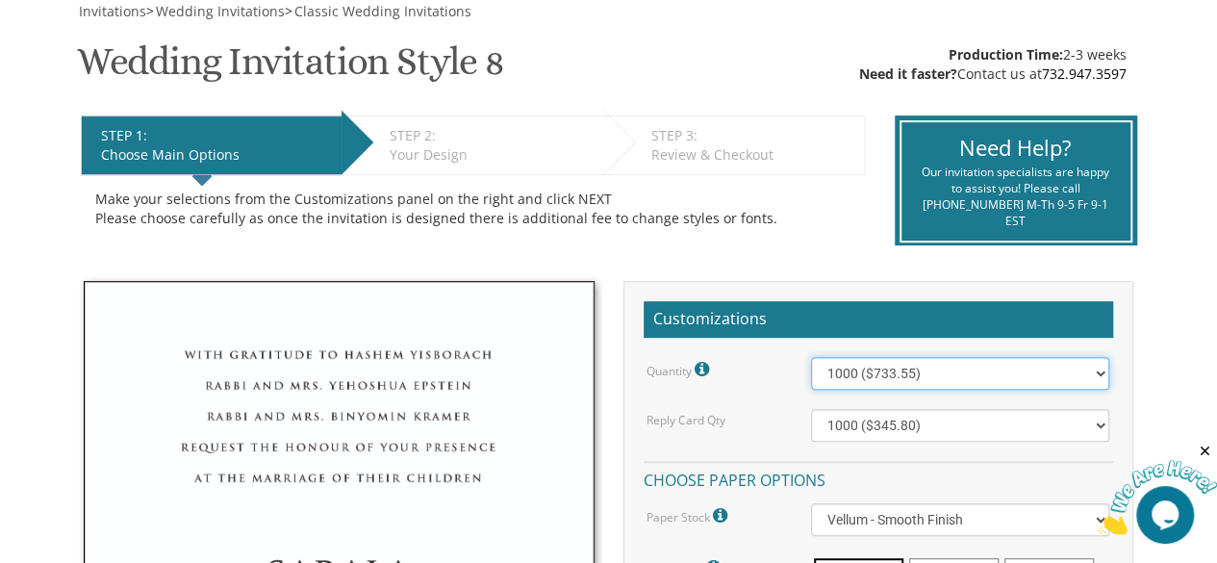
scroll to position [289, 0]
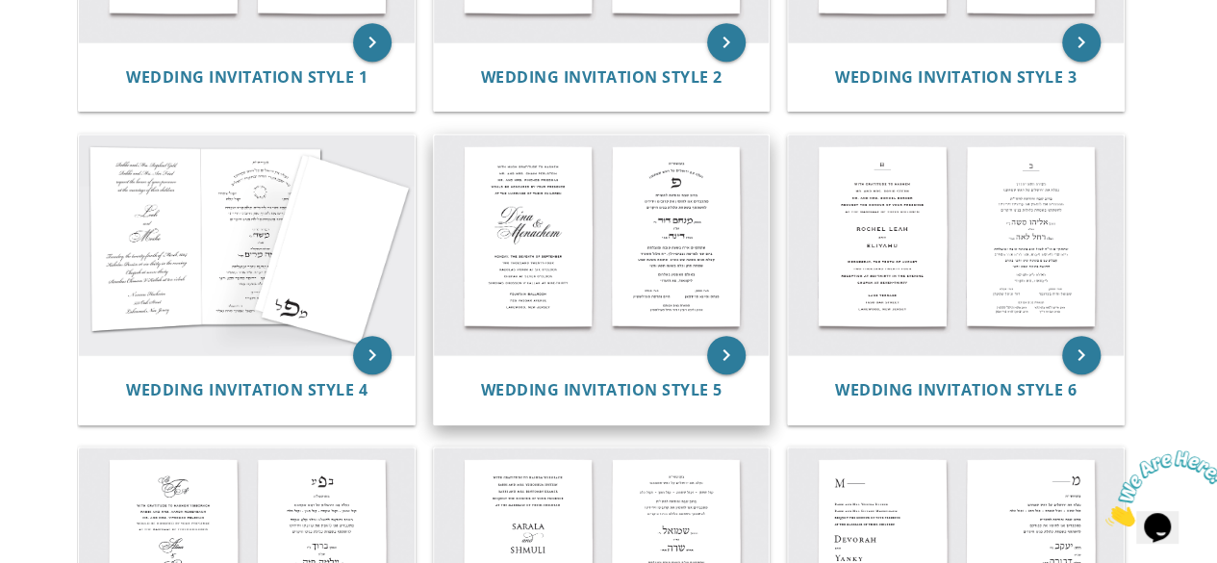
scroll to position [577, 0]
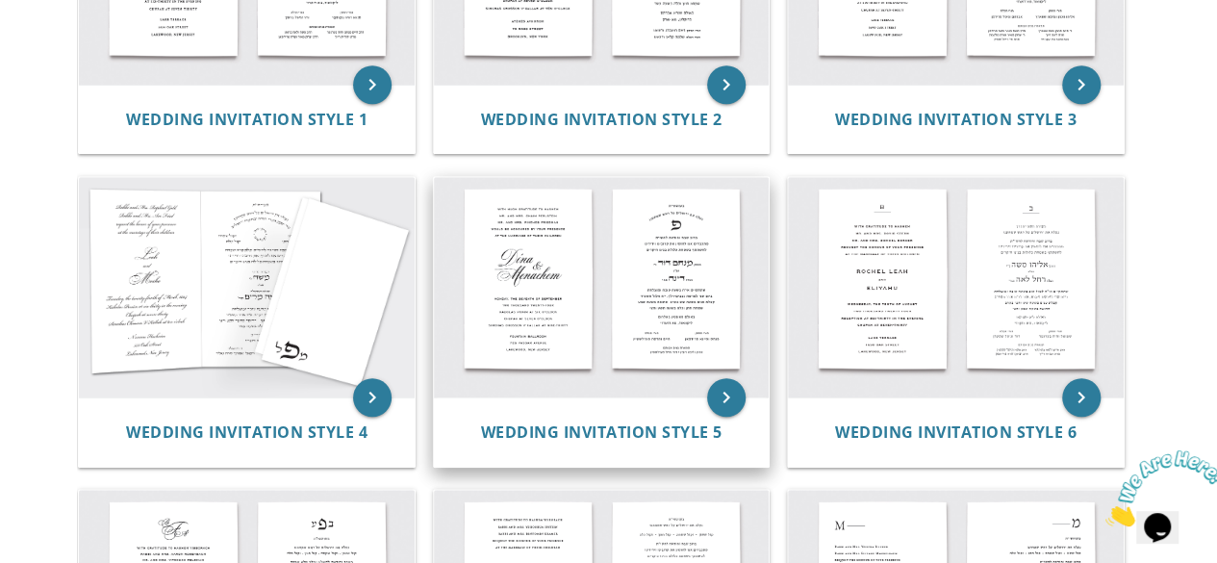
click at [545, 223] on img at bounding box center [602, 287] width 336 height 220
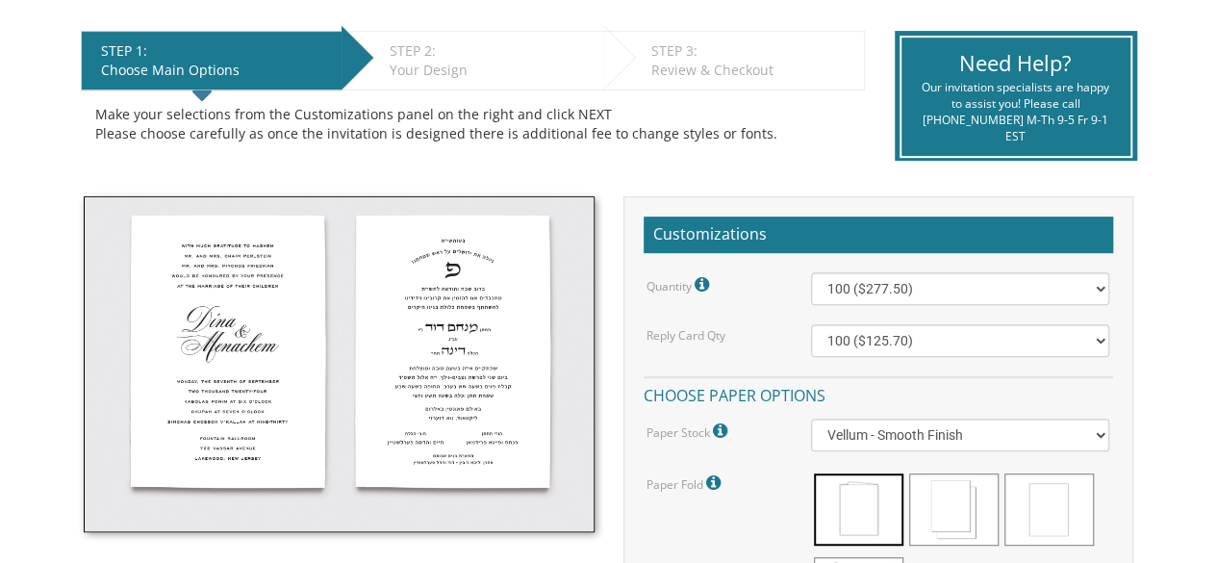
scroll to position [481, 0]
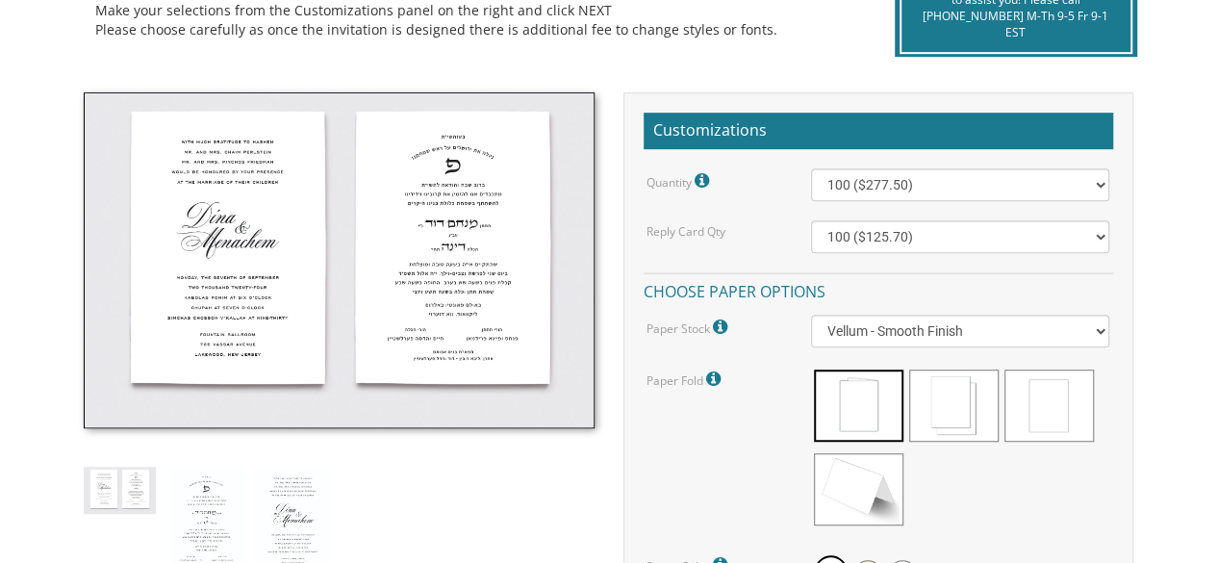
click at [490, 255] on img at bounding box center [339, 260] width 510 height 336
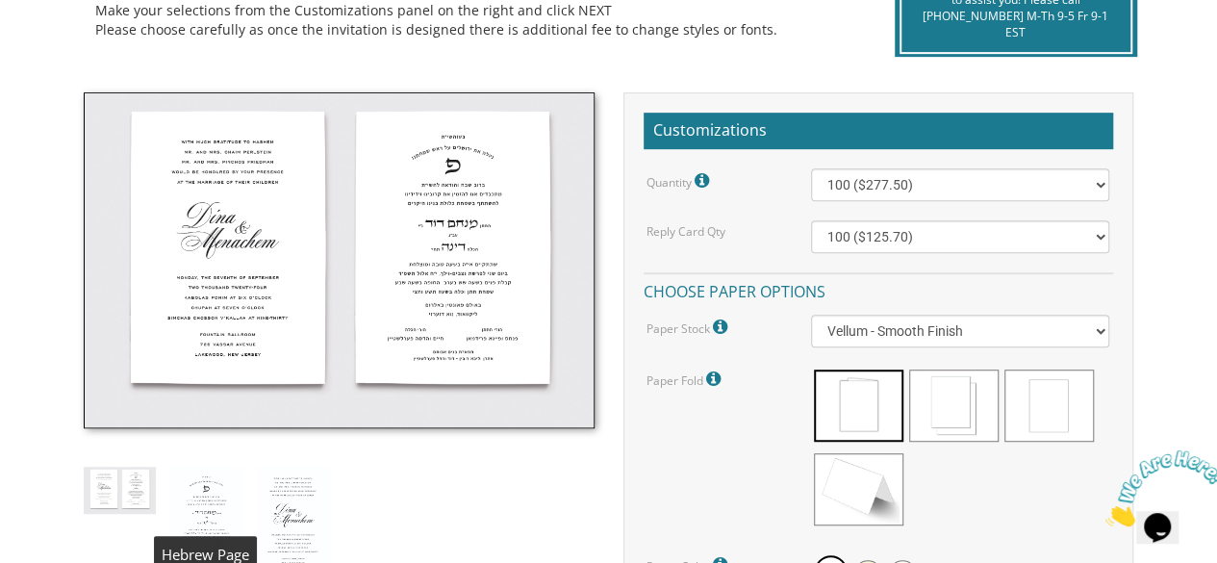
click at [230, 514] on img at bounding box center [206, 523] width 72 height 112
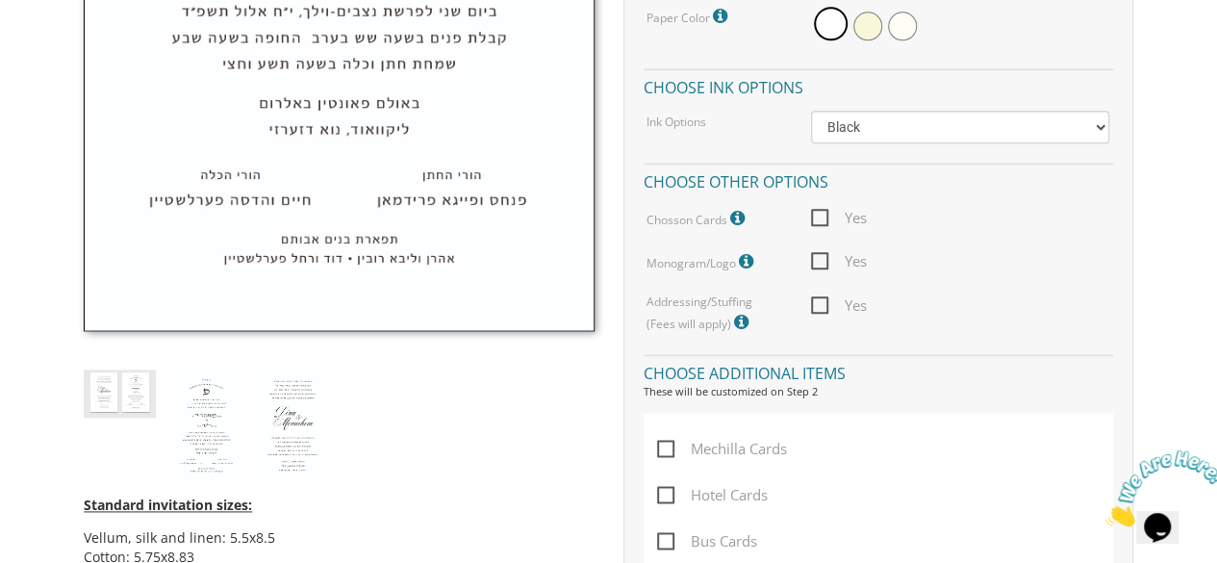
scroll to position [1059, 0]
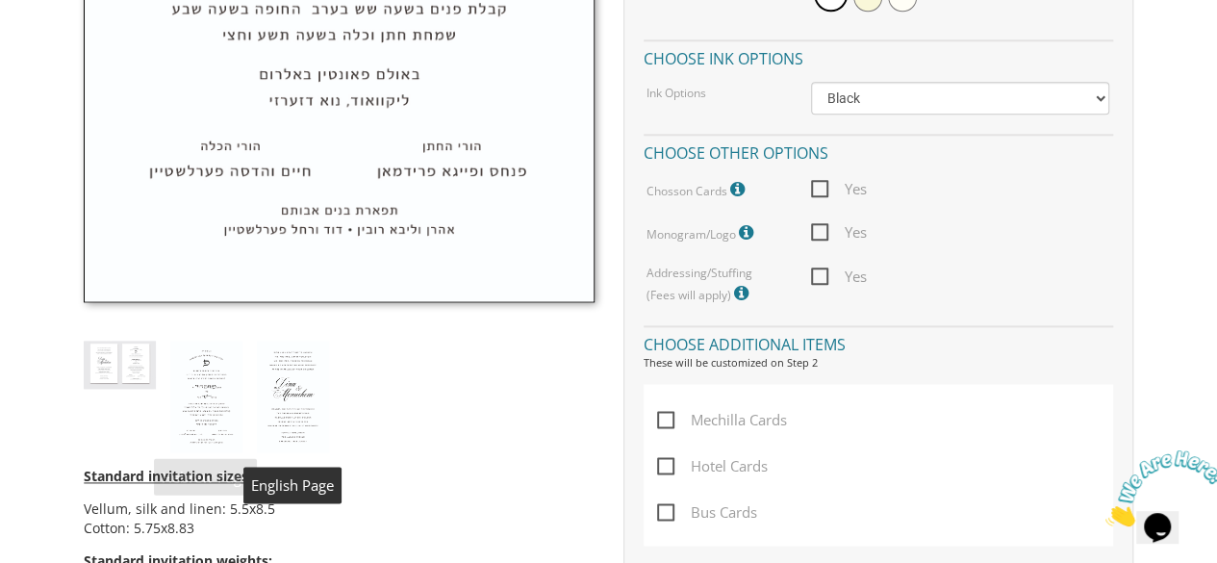
click at [300, 390] on img at bounding box center [293, 397] width 72 height 112
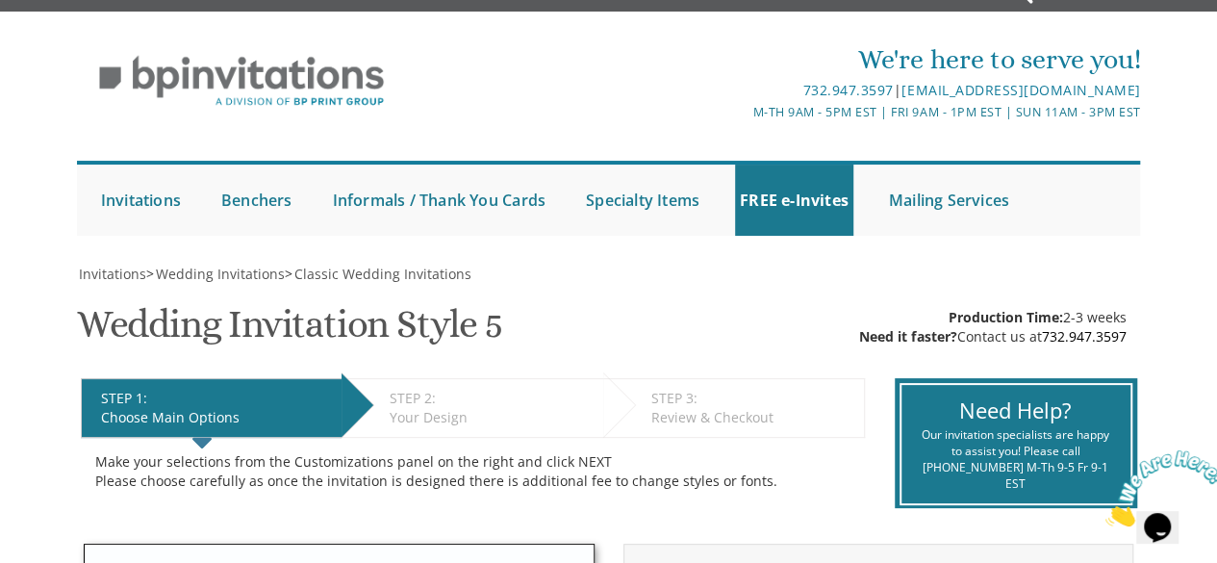
scroll to position [0, 0]
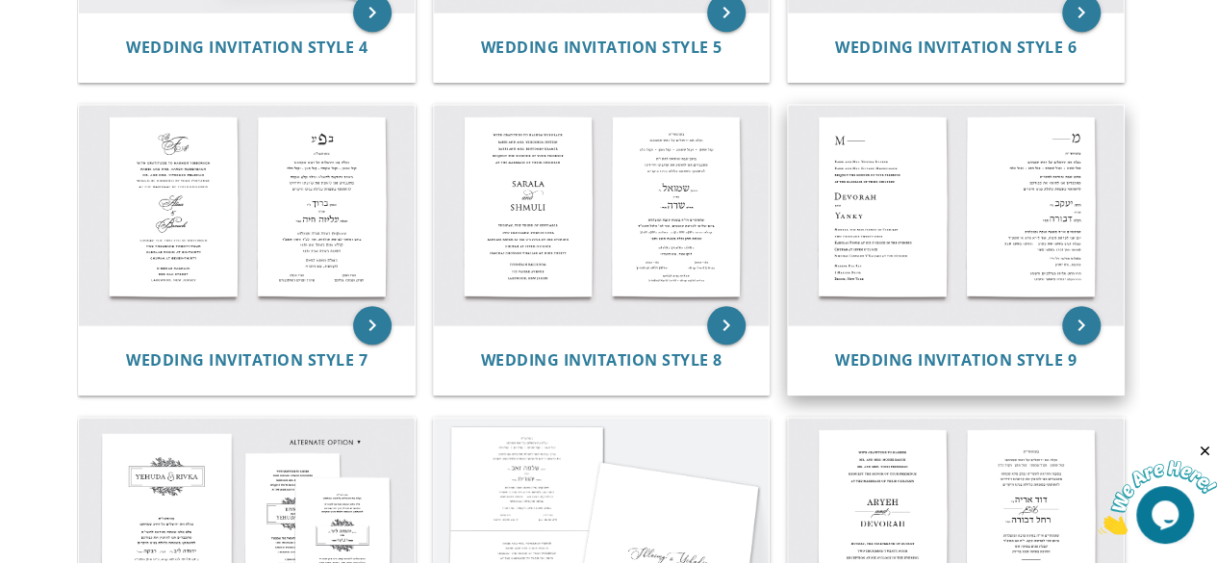
scroll to position [1155, 0]
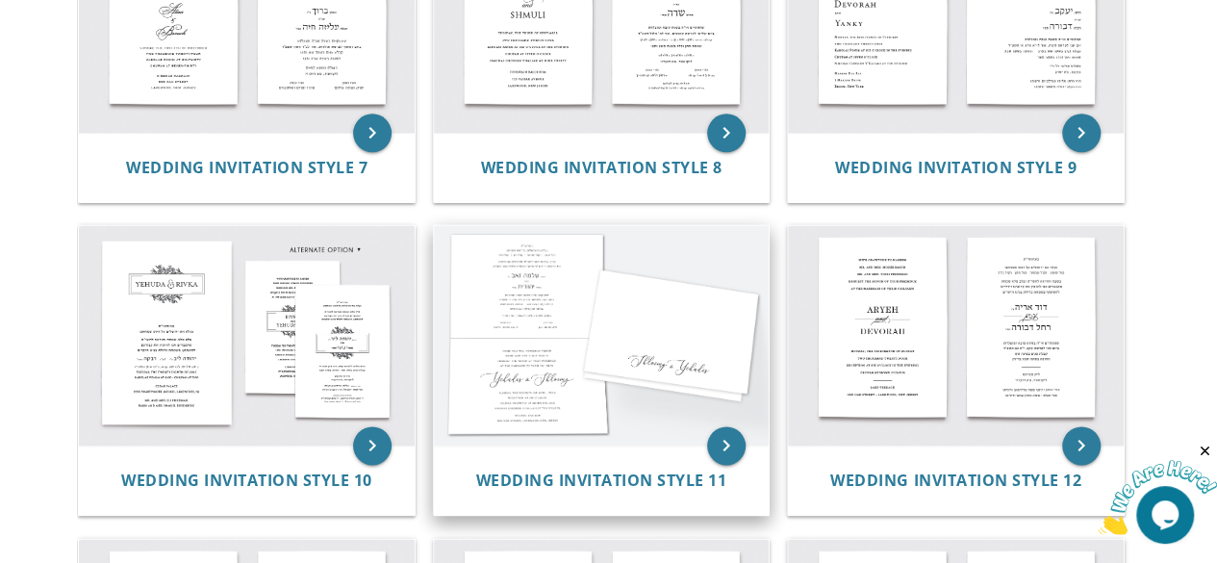
click at [573, 399] on img at bounding box center [602, 335] width 336 height 220
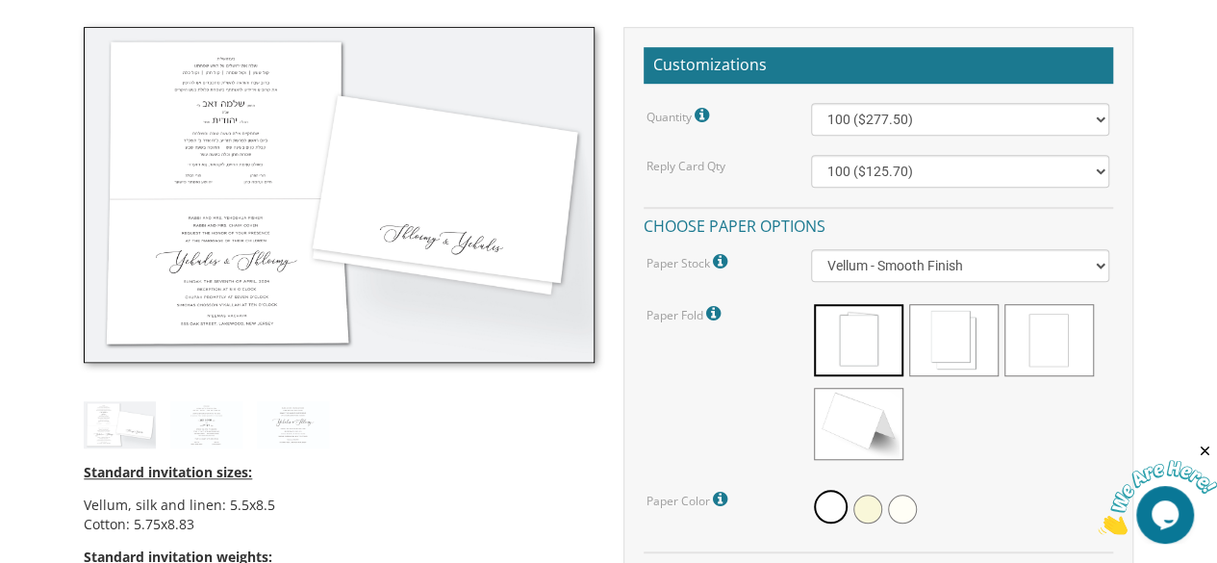
scroll to position [577, 0]
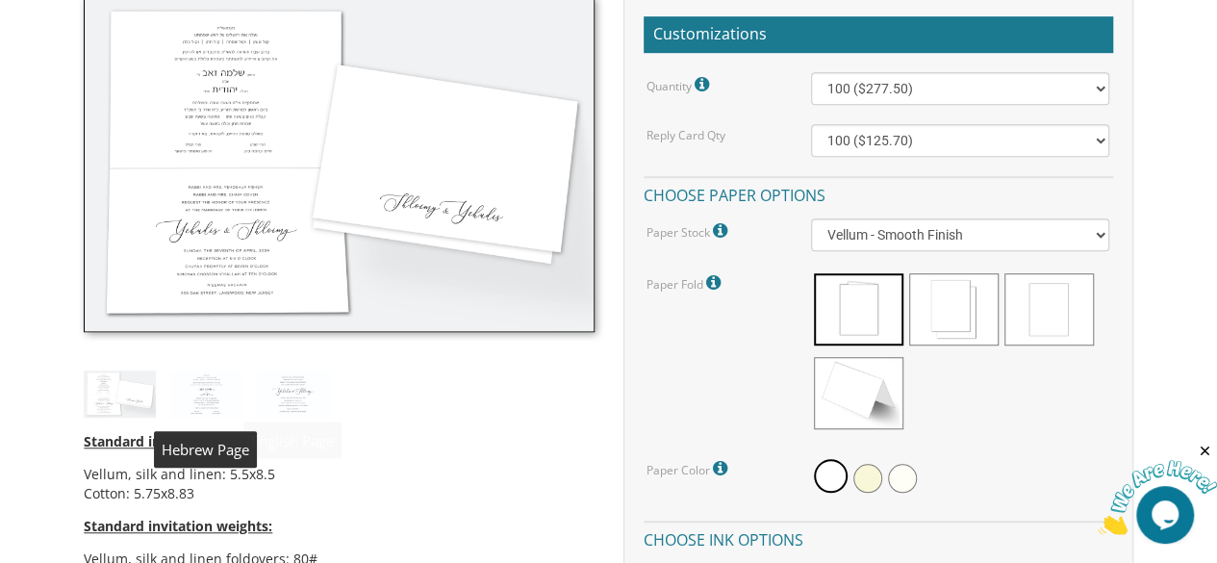
click at [218, 409] on img at bounding box center [206, 393] width 72 height 47
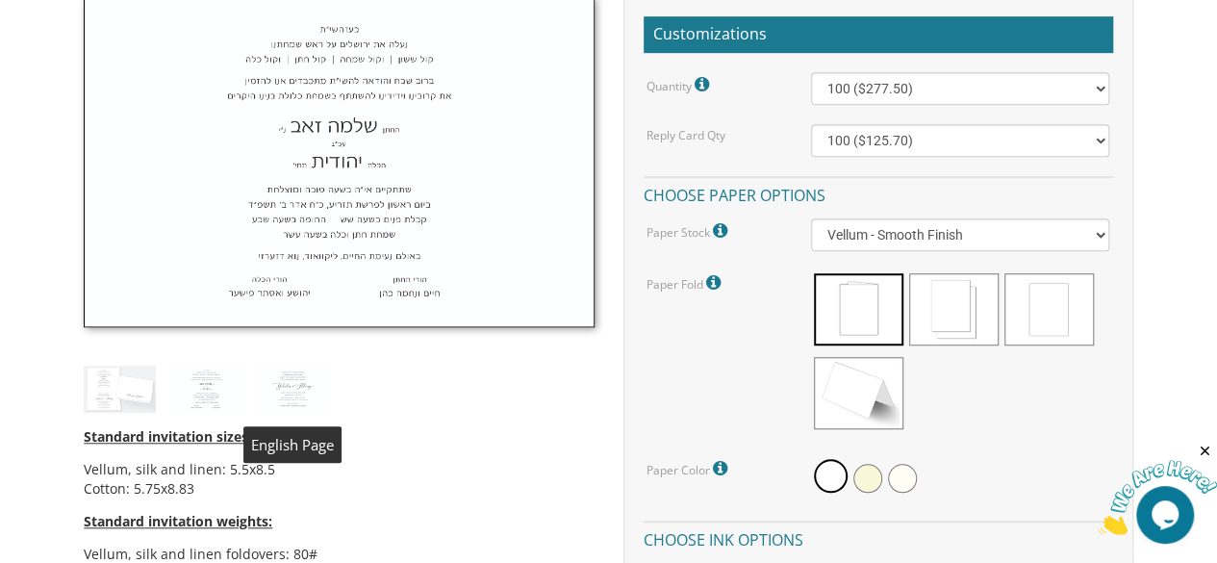
click at [306, 402] on img at bounding box center [293, 389] width 72 height 47
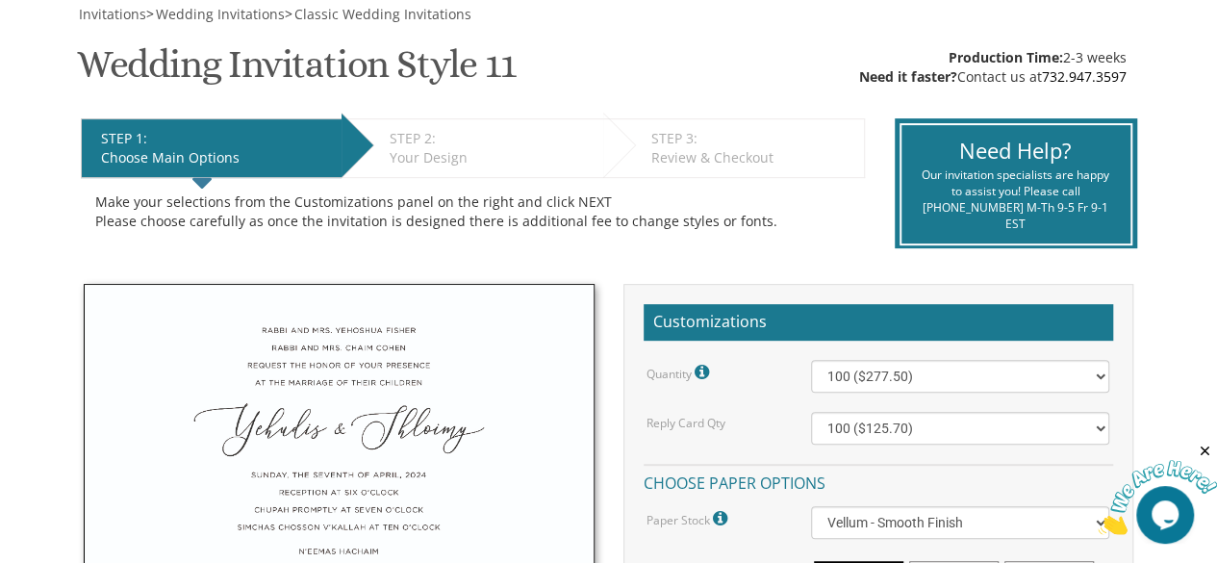
scroll to position [289, 0]
